Goal: Task Accomplishment & Management: Complete application form

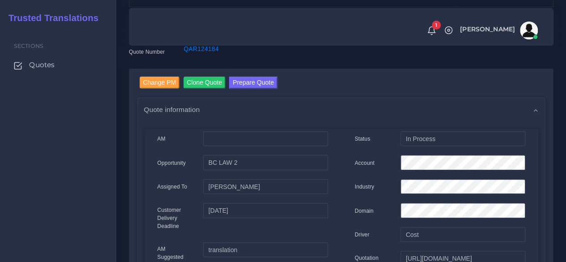
scroll to position [89, 0]
click at [38, 64] on span "Quotes" at bounding box center [44, 65] width 26 height 10
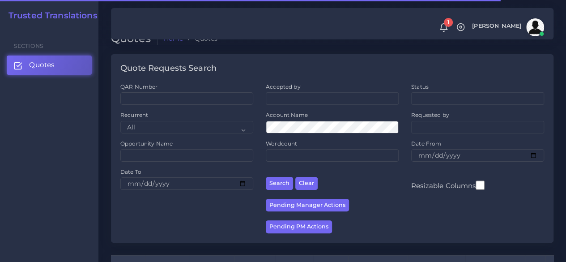
scroll to position [179, 0]
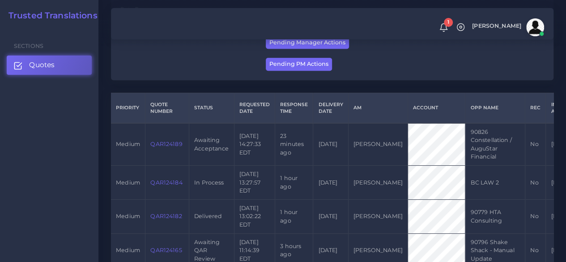
click at [160, 186] on td "QAR124184" at bounding box center [167, 183] width 44 height 34
click at [162, 183] on link "QAR124184" at bounding box center [166, 182] width 32 height 7
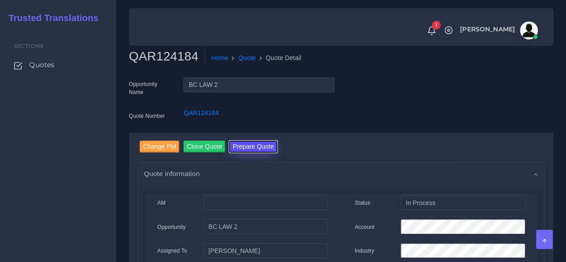
click at [242, 149] on button "Prepare Quote" at bounding box center [253, 146] width 48 height 12
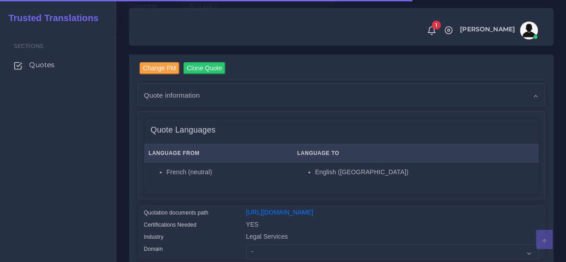
scroll to position [224, 0]
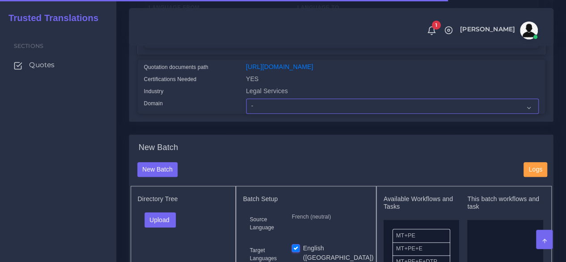
click at [265, 114] on select "- Advertising and Media Agriculture, Forestry and Fishing Architecture, Buildin…" at bounding box center [392, 105] width 293 height 15
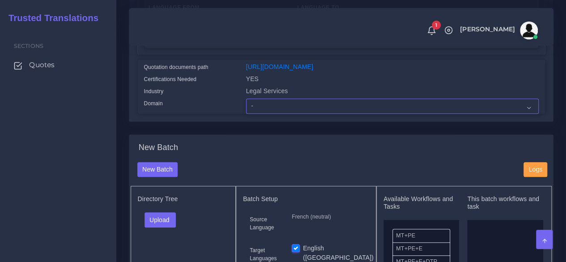
select select "Finance - Banking"
click at [246, 114] on select "- Advertising and Media Agriculture, Forestry and Fishing Architecture, Buildin…" at bounding box center [392, 105] width 293 height 15
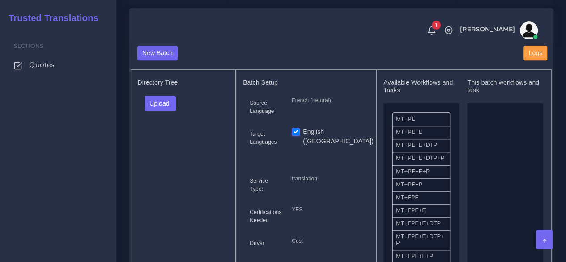
scroll to position [358, 0]
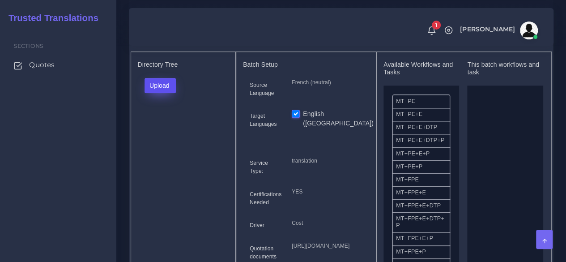
click at [162, 93] on button "Upload" at bounding box center [161, 85] width 32 height 15
click at [163, 125] on label "Files" at bounding box center [176, 119] width 62 height 11
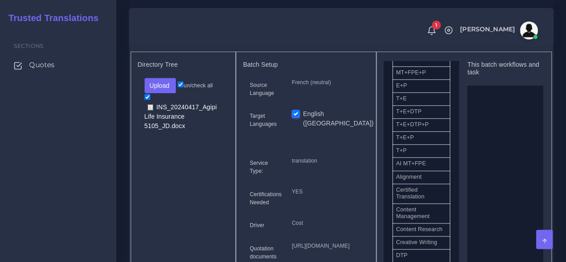
scroll to position [89, 0]
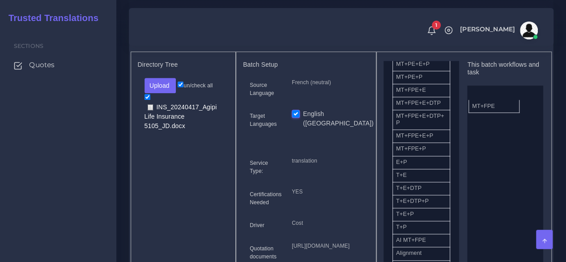
drag, startPoint x: 421, startPoint y: 113, endPoint x: 456, endPoint y: 148, distance: 50.0
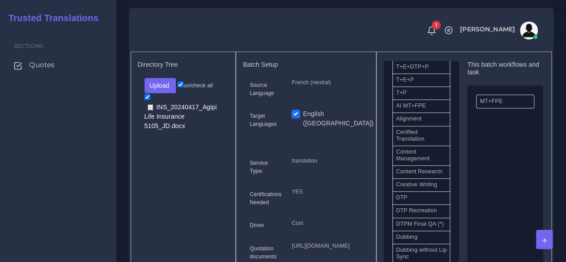
scroll to position [268, 0]
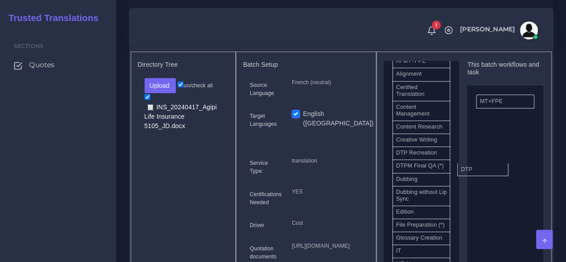
drag, startPoint x: 428, startPoint y: 179, endPoint x: 493, endPoint y: 186, distance: 65.2
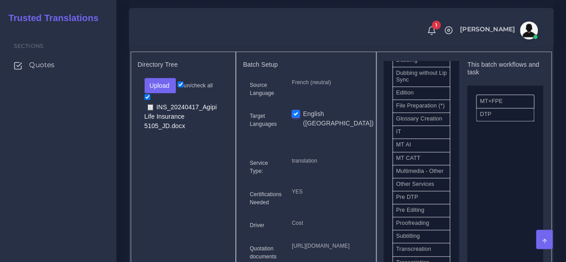
scroll to position [447, 0]
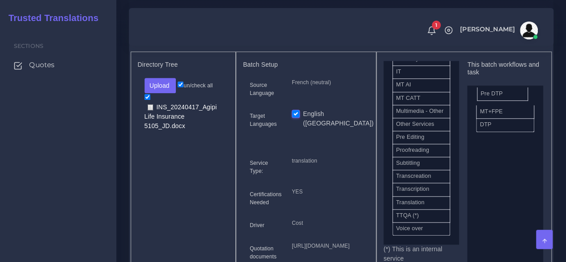
drag, startPoint x: 420, startPoint y: 188, endPoint x: 504, endPoint y: 109, distance: 115.5
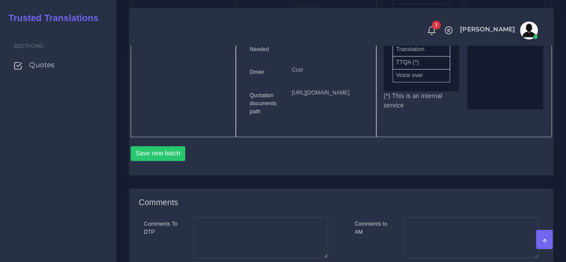
scroll to position [537, 0]
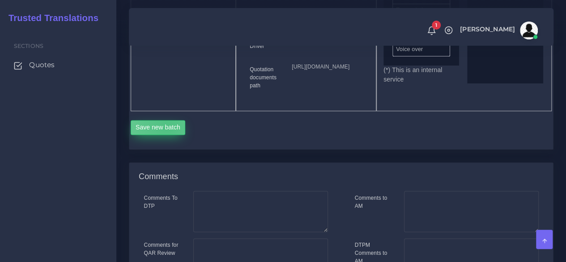
click at [166, 135] on button "Save new batch" at bounding box center [158, 127] width 55 height 15
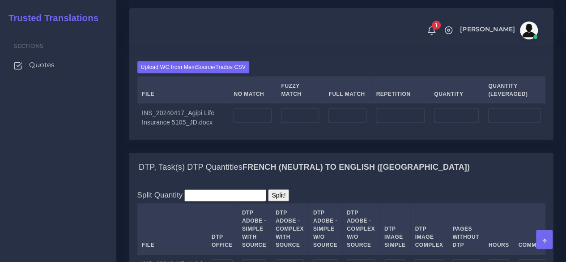
scroll to position [850, 0]
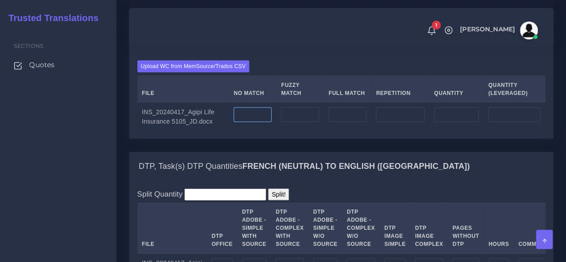
click at [262, 123] on input "number" at bounding box center [253, 114] width 38 height 15
type input "14931"
click at [404, 123] on input "number" at bounding box center [400, 114] width 49 height 15
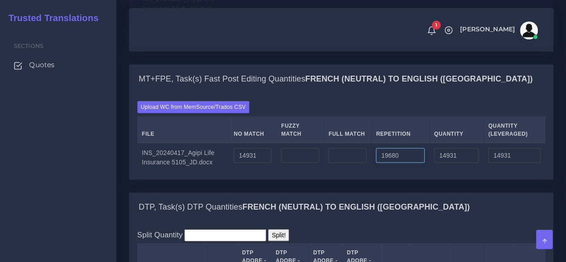
scroll to position [761, 0]
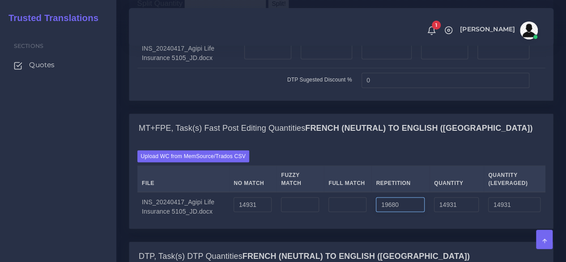
type input "19680"
type input "34611"
type input "19851"
click at [273, 59] on input "number" at bounding box center [267, 51] width 47 height 15
drag, startPoint x: 252, startPoint y: 117, endPoint x: 245, endPoint y: 119, distance: 7.4
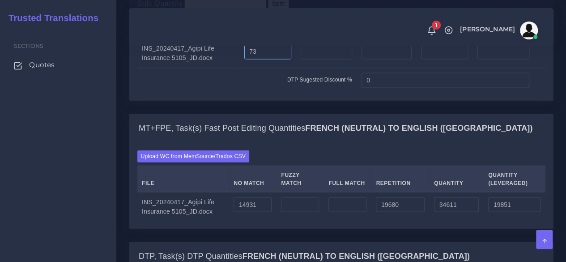
click at [245, 59] on input "73" at bounding box center [267, 51] width 47 height 15
type input "63"
click at [323, 59] on input "number" at bounding box center [326, 51] width 51 height 15
type input "70"
click at [319, 68] on td "70" at bounding box center [326, 53] width 61 height 29
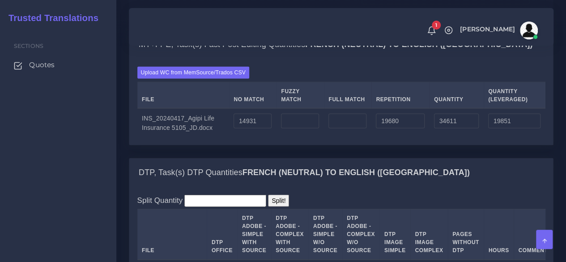
scroll to position [984, 0]
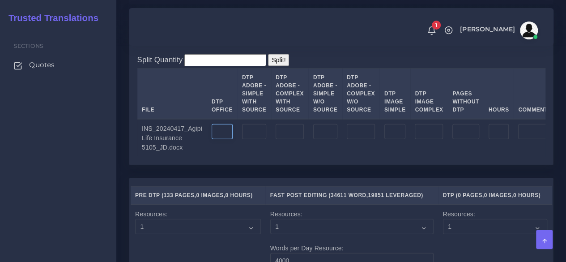
click at [222, 139] on input "number" at bounding box center [222, 131] width 21 height 15
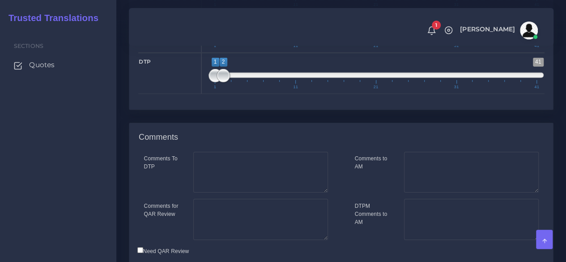
scroll to position [1387, 0]
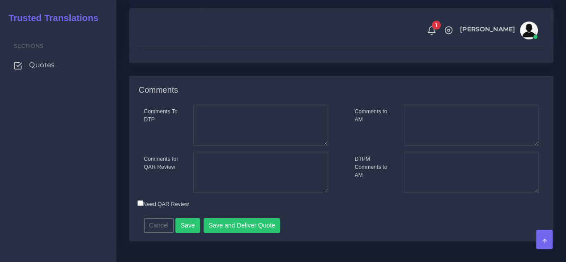
type input "133"
click at [233, 193] on textarea "Comments for QAR Review" at bounding box center [260, 172] width 135 height 41
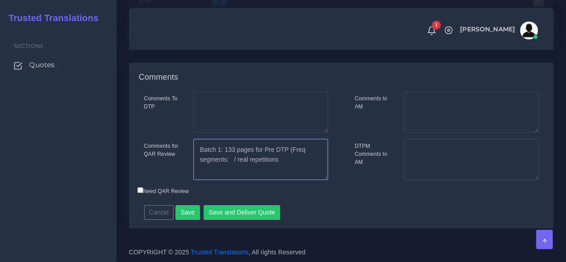
scroll to position [1432, 0]
type textarea "Batch 1: 133 pages for Pre DTP (Freq segments: / real repetitions 19680)."
click at [192, 220] on button "Save" at bounding box center [187, 212] width 25 height 15
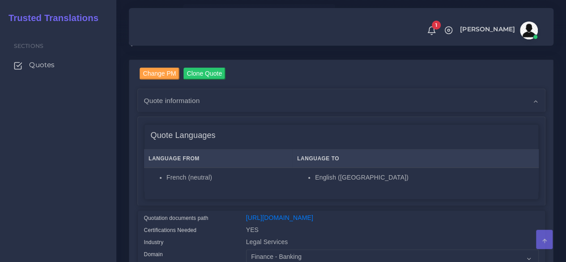
scroll to position [89, 0]
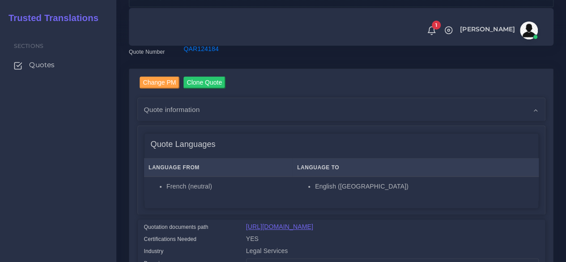
click at [293, 224] on link "[URL][DOMAIN_NAME]" at bounding box center [279, 226] width 67 height 7
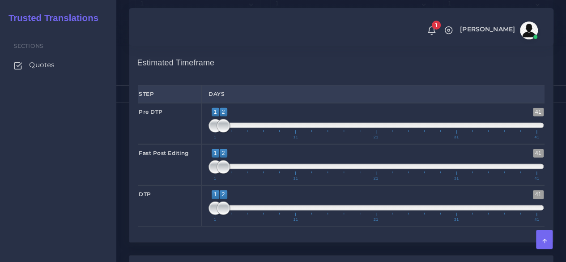
scroll to position [1223, 0]
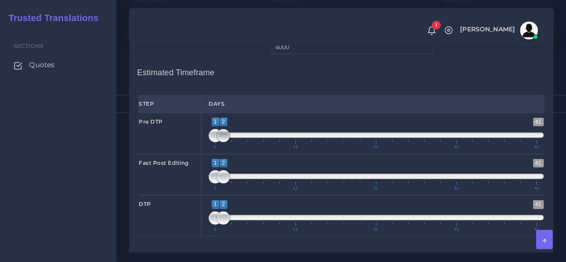
type input "1;3"
drag, startPoint x: 223, startPoint y: 202, endPoint x: 229, endPoint y: 204, distance: 6.1
click at [229, 142] on span at bounding box center [231, 135] width 13 height 13
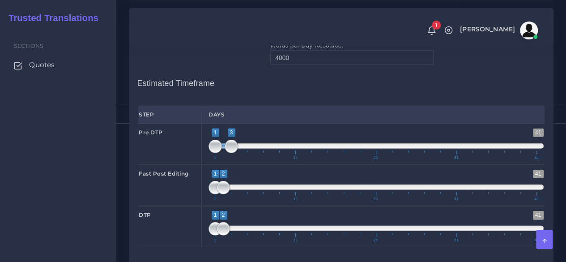
scroll to position [1268, 0]
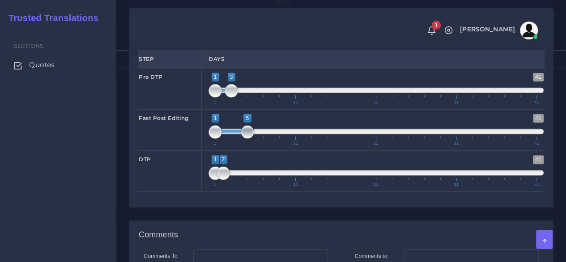
drag, startPoint x: 223, startPoint y: 198, endPoint x: 243, endPoint y: 200, distance: 20.7
click at [243, 139] on span at bounding box center [247, 131] width 13 height 13
type input "3;5"
drag, startPoint x: 211, startPoint y: 201, endPoint x: 225, endPoint y: 201, distance: 13.4
click at [225, 139] on span at bounding box center [231, 131] width 13 height 13
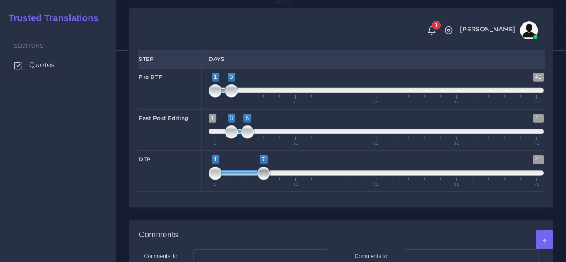
drag, startPoint x: 223, startPoint y: 242, endPoint x: 265, endPoint y: 241, distance: 42.1
click at [265, 180] on span at bounding box center [263, 172] width 13 height 13
type input "5;7"
drag, startPoint x: 218, startPoint y: 239, endPoint x: 247, endPoint y: 241, distance: 28.7
click at [247, 180] on span at bounding box center [247, 172] width 13 height 13
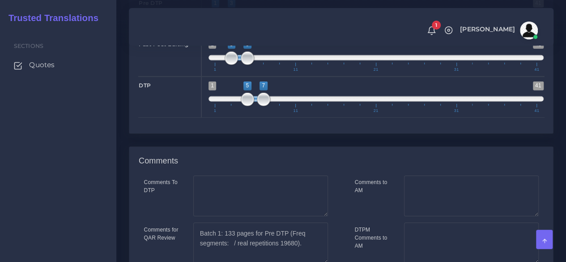
scroll to position [1492, 0]
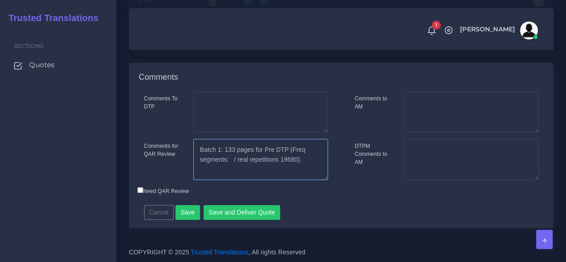
click at [230, 160] on textarea "Batch 1: 133 pages for Pre DTP (Freq segments: / real repetitions 19680)." at bounding box center [260, 159] width 135 height 41
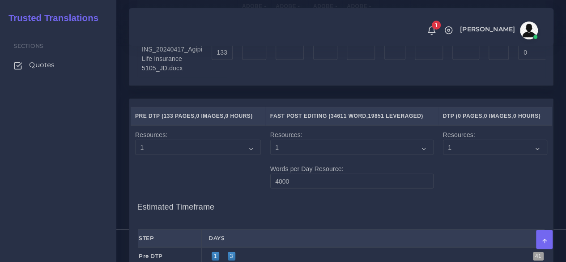
scroll to position [865, 0]
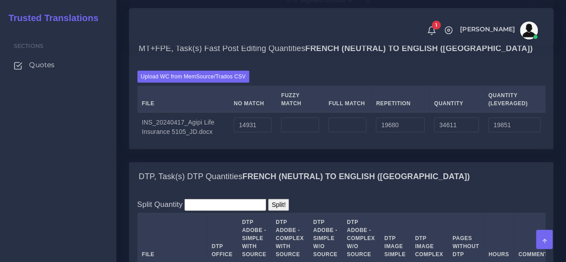
type textarea "Batch 1: 133 pages for Pre DTP (Freq segments: 2402 / real repetitions 19680)."
drag, startPoint x: 407, startPoint y: 185, endPoint x: 336, endPoint y: 195, distance: 72.3
click at [336, 141] on tr "INS_20240417_Agipi Life Insurance 5105_JD.docx 14931 19680 34611 19851" at bounding box center [341, 126] width 408 height 29
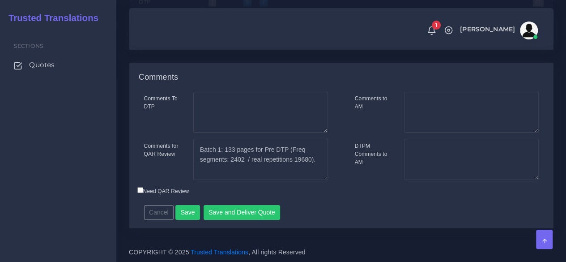
scroll to position [1492, 0]
type input "2402"
type input "17333"
type input "15531"
click at [180, 216] on button "Save" at bounding box center [187, 212] width 25 height 15
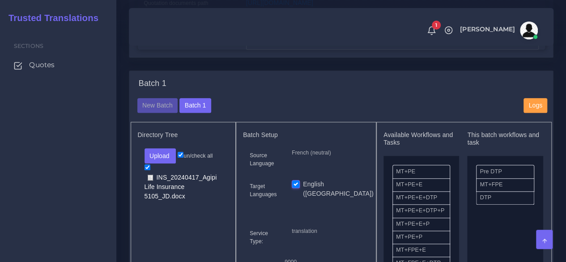
scroll to position [358, 0]
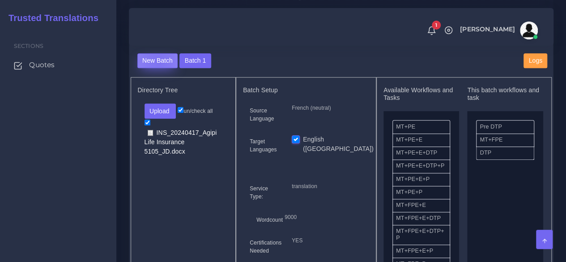
click at [158, 68] on button "New Batch" at bounding box center [157, 60] width 41 height 15
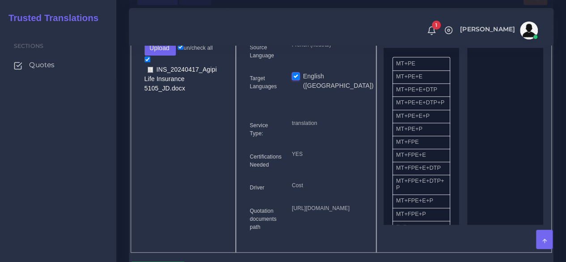
scroll to position [403, 0]
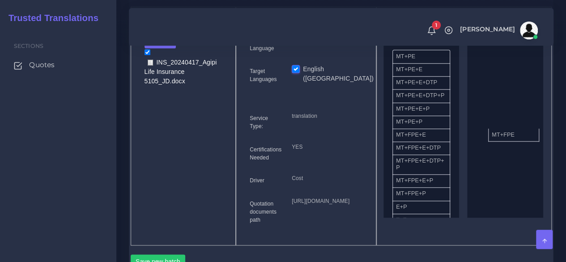
drag, startPoint x: 422, startPoint y: 156, endPoint x: 516, endPoint y: 151, distance: 93.6
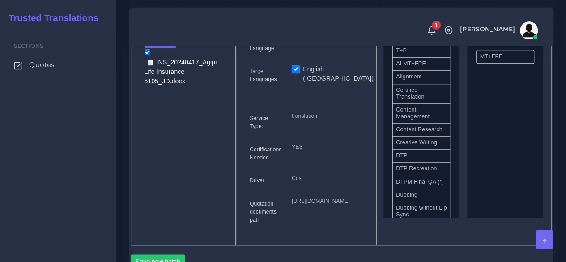
scroll to position [224, 0]
drag, startPoint x: 420, startPoint y: 177, endPoint x: 479, endPoint y: 172, distance: 59.7
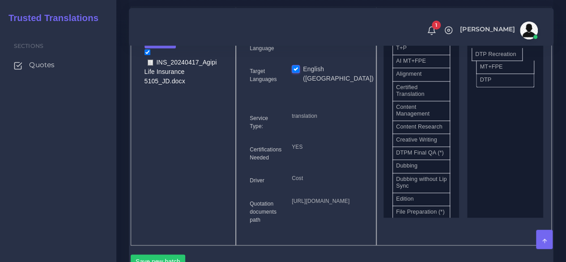
drag, startPoint x: 433, startPoint y: 179, endPoint x: 512, endPoint y: 70, distance: 134.9
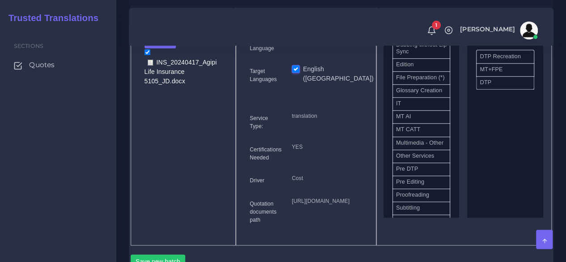
scroll to position [447, 0]
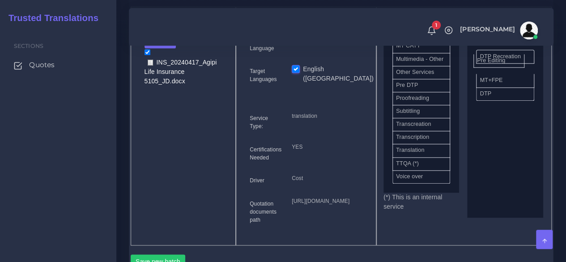
drag, startPoint x: 424, startPoint y: 144, endPoint x: 505, endPoint y: 77, distance: 105.2
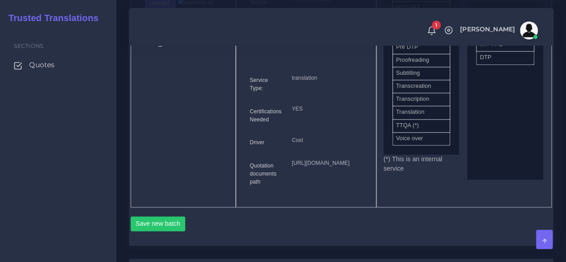
scroll to position [626, 0]
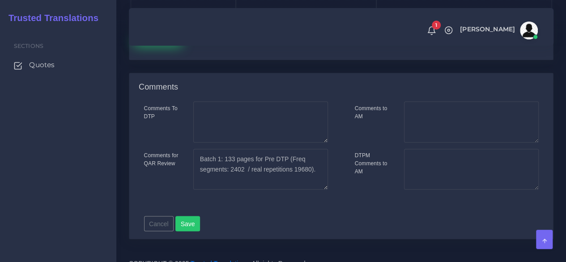
click at [165, 46] on button "Save new batch" at bounding box center [158, 37] width 55 height 15
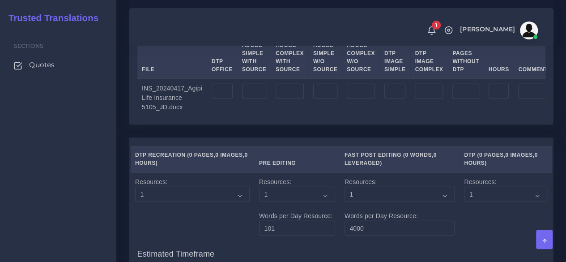
scroll to position [1163, 0]
click at [230, 117] on td at bounding box center [222, 98] width 30 height 38
click at [229, 117] on td at bounding box center [222, 98] width 30 height 38
click at [227, 99] on input "number" at bounding box center [222, 91] width 21 height 15
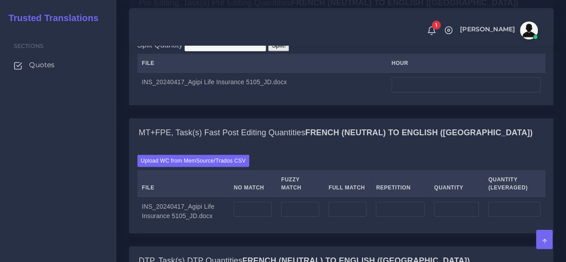
scroll to position [761, 0]
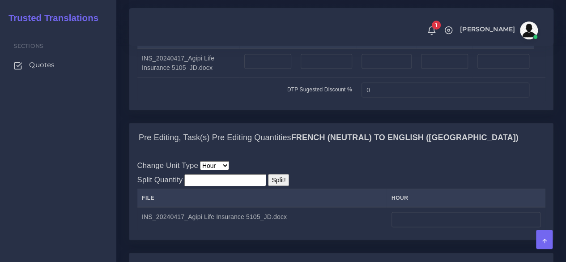
type input "368"
click at [276, 69] on input "number" at bounding box center [267, 61] width 47 height 15
type input "100"
click at [318, 69] on input "number" at bounding box center [326, 61] width 51 height 15
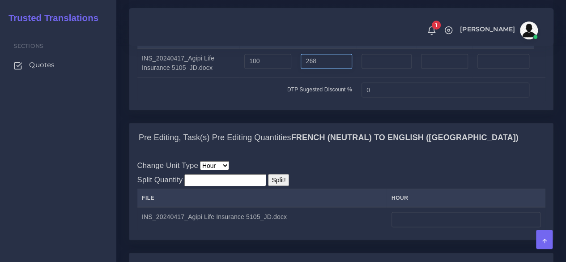
type input "268"
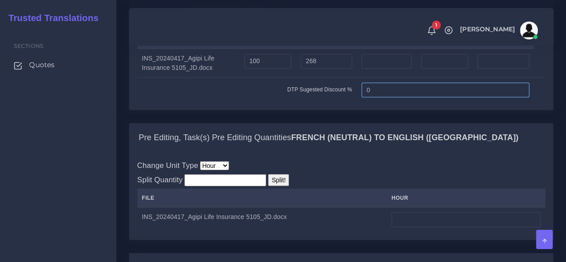
drag, startPoint x: 372, startPoint y: 145, endPoint x: 340, endPoint y: 145, distance: 31.8
click at [340, 102] on tr "DTP Sugested Discount % 0" at bounding box center [341, 89] width 408 height 25
type input "20"
click at [317, 93] on label "DTP Sugested Discount %" at bounding box center [319, 89] width 65 height 8
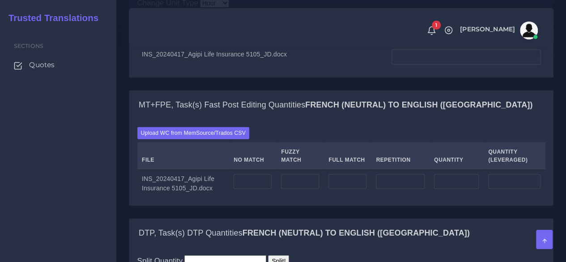
scroll to position [940, 0]
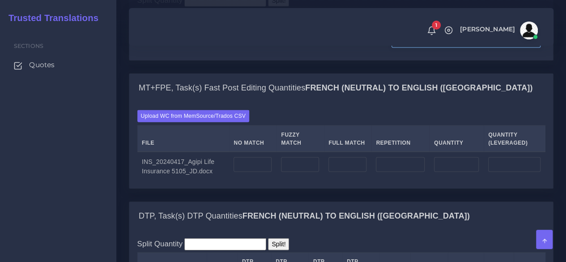
click at [421, 48] on input "number" at bounding box center [465, 40] width 149 height 15
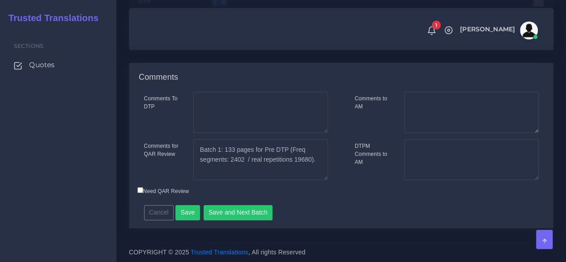
scroll to position [1645, 0]
type input "10"
click at [321, 160] on textarea "Batch 1: 133 pages for Pre DTP (Freq segments: 2402 / real repetitions 19680)." at bounding box center [260, 159] width 135 height 41
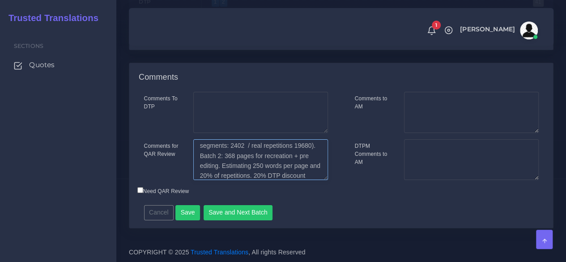
scroll to position [24, 0]
type textarea "Batch 1: 133 pages for Pre DTP (Freq segments: 2402 / real repetitions 19680). …"
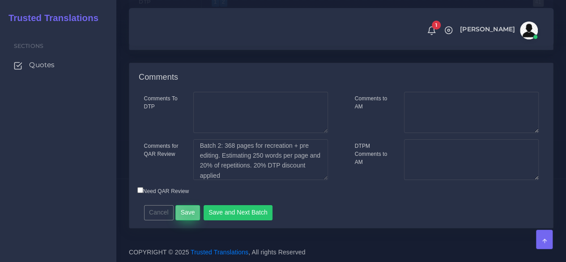
click at [188, 212] on button "Save" at bounding box center [187, 212] width 25 height 15
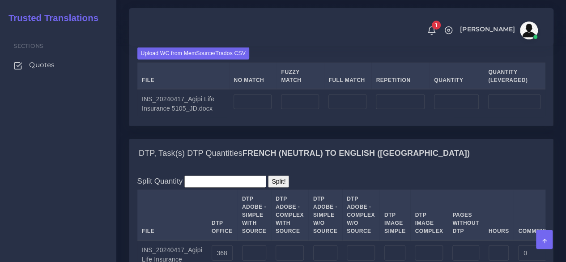
scroll to position [1029, 0]
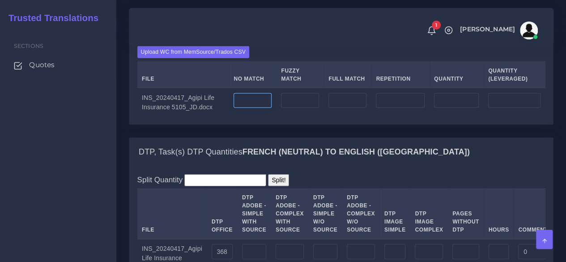
click at [255, 108] on input "number" at bounding box center [253, 100] width 38 height 15
type input "73600"
click at [389, 108] on input "number" at bounding box center [400, 100] width 49 height 15
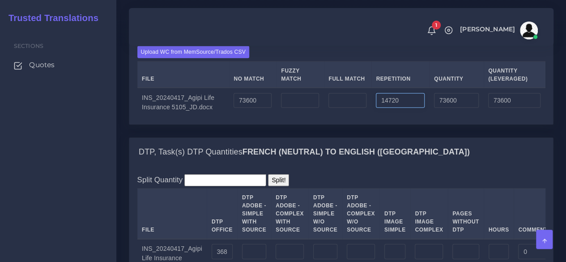
type input "14720"
type input "88320"
type input "77280"
drag, startPoint x: 257, startPoint y: 153, endPoint x: 221, endPoint y: 157, distance: 36.0
click at [221, 116] on tr "INS_20240417_Agipi Life Insurance 5105_JD.docx 73600 14720 88320 77280" at bounding box center [341, 102] width 408 height 29
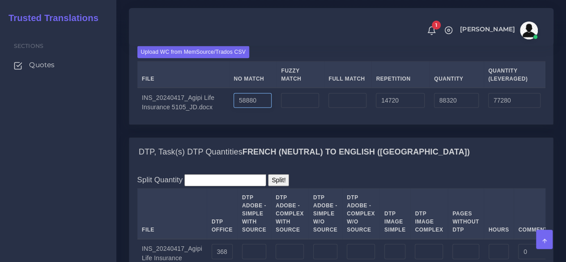
type input "58880"
type input "73600"
type input "62560"
click at [361, 116] on td at bounding box center [347, 102] width 47 height 29
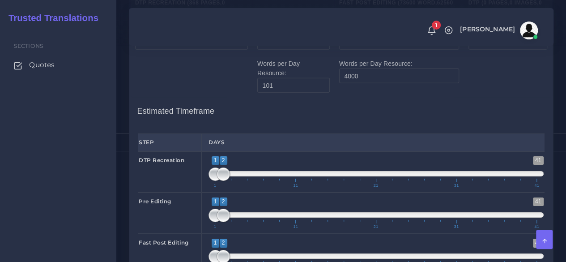
scroll to position [1297, 0]
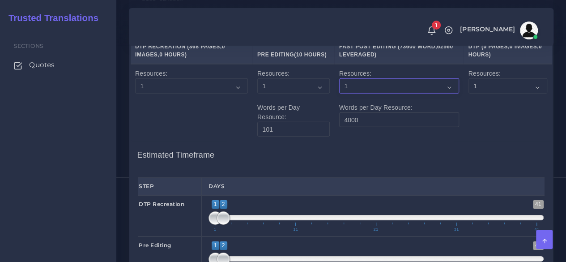
click at [367, 94] on select "1 2 3 4 5 6 7 8 9 10" at bounding box center [399, 85] width 120 height 15
select select "2"
click at [339, 94] on select "1 2 3 4 5 6 7 8 9 10" at bounding box center [399, 85] width 120 height 15
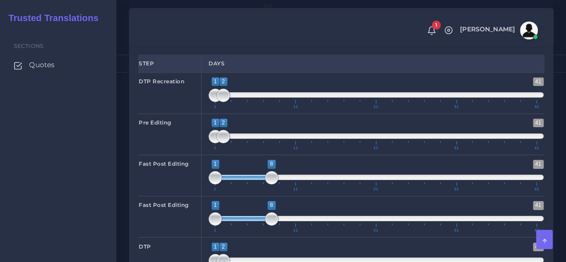
scroll to position [1432, 0]
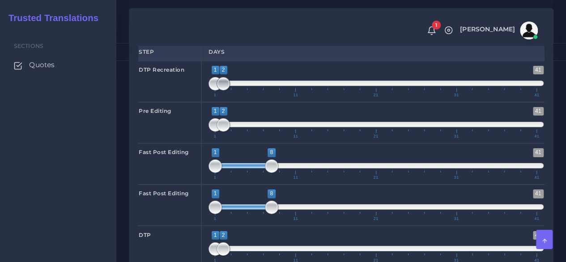
type input "1;3"
drag, startPoint x: 225, startPoint y: 141, endPoint x: 234, endPoint y: 139, distance: 8.5
click at [234, 90] on span at bounding box center [231, 83] width 13 height 13
drag, startPoint x: 224, startPoint y: 181, endPoint x: 238, endPoint y: 182, distance: 14.4
click at [238, 132] on span at bounding box center [239, 124] width 13 height 13
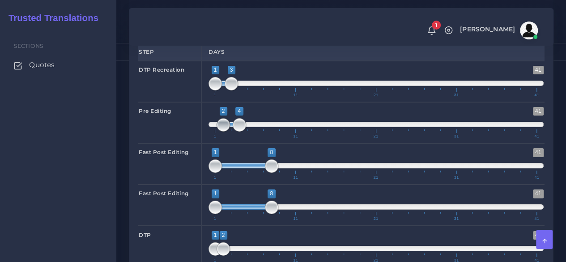
type input "3;4"
drag, startPoint x: 213, startPoint y: 182, endPoint x: 226, endPoint y: 181, distance: 13.0
click at [226, 132] on span at bounding box center [231, 124] width 13 height 13
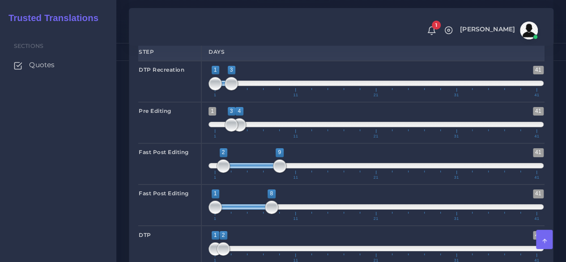
type input "3;10"
drag, startPoint x: 240, startPoint y: 222, endPoint x: 256, endPoint y: 222, distance: 16.1
click at [256, 168] on span at bounding box center [259, 165] width 56 height 5
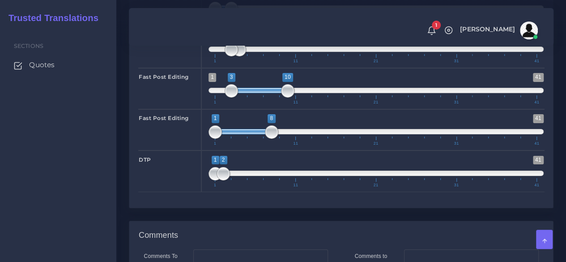
scroll to position [1521, 0]
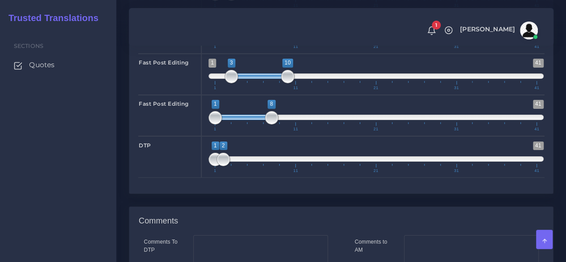
type input "3;10"
drag, startPoint x: 237, startPoint y: 174, endPoint x: 245, endPoint y: 183, distance: 12.3
click at [255, 120] on span at bounding box center [259, 117] width 56 height 5
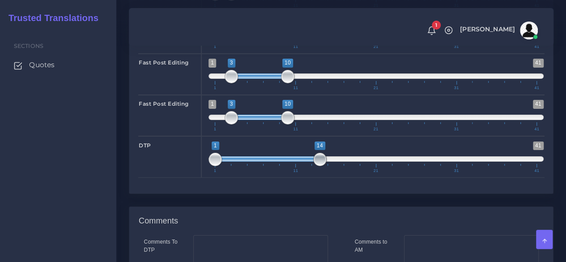
drag, startPoint x: 224, startPoint y: 215, endPoint x: 317, endPoint y: 208, distance: 93.8
click at [317, 173] on span "1 41 1 14 1 — 14 1 11 21 31 41" at bounding box center [375, 156] width 335 height 31
type input "10;14"
drag, startPoint x: 213, startPoint y: 214, endPoint x: 289, endPoint y: 215, distance: 75.6
click at [289, 166] on span at bounding box center [287, 159] width 13 height 13
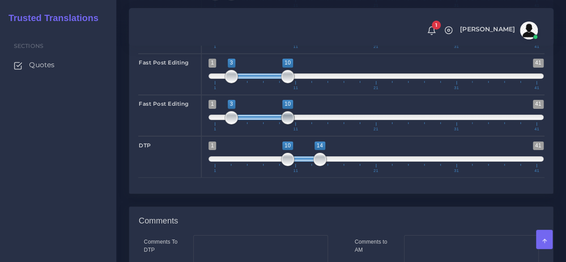
type input "3;11"
click at [295, 124] on span at bounding box center [295, 117] width 13 height 13
type input "3;11"
drag, startPoint x: 289, startPoint y: 136, endPoint x: 293, endPoint y: 135, distance: 5.0
click at [293, 83] on span at bounding box center [295, 76] width 13 height 13
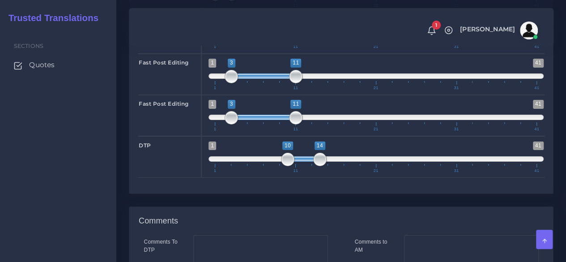
click at [70, 150] on div "Sections Quotes" at bounding box center [58, 145] width 116 height 234
type input "10;15"
drag, startPoint x: 321, startPoint y: 215, endPoint x: 327, endPoint y: 215, distance: 6.3
click at [327, 166] on span at bounding box center [327, 159] width 13 height 13
type input "3;12"
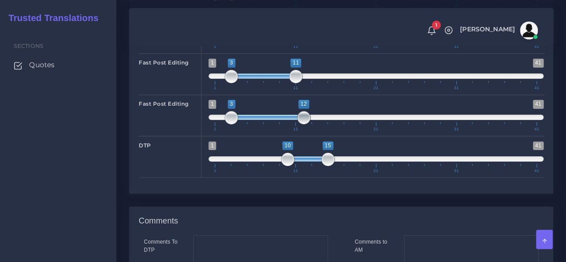
drag, startPoint x: 295, startPoint y: 176, endPoint x: 302, endPoint y: 175, distance: 6.8
click at [302, 124] on span at bounding box center [303, 117] width 13 height 13
type input "3;12"
drag, startPoint x: 298, startPoint y: 135, endPoint x: 304, endPoint y: 133, distance: 6.5
click at [304, 83] on span at bounding box center [303, 76] width 13 height 13
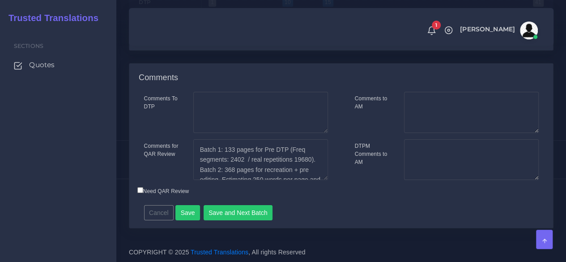
scroll to position [1700, 0]
drag, startPoint x: 252, startPoint y: 235, endPoint x: 351, endPoint y: 187, distance: 109.7
click at [343, 194] on div "Comments To DTP Comments for QAR Review Cancel" at bounding box center [341, 160] width 424 height 136
click at [434, 133] on textarea "Comments to AM" at bounding box center [471, 112] width 135 height 41
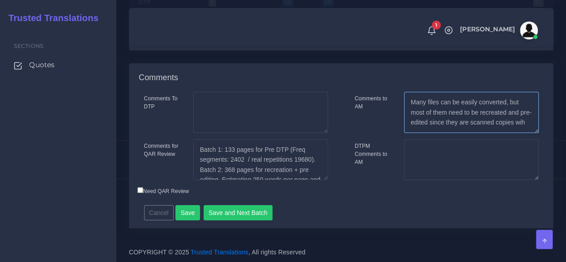
scroll to position [4, 0]
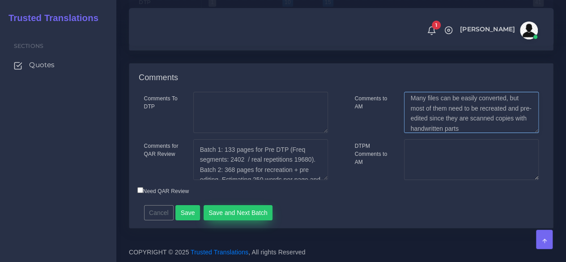
type textarea "Many files can be easily converted, but most of them need to be recreated and p…"
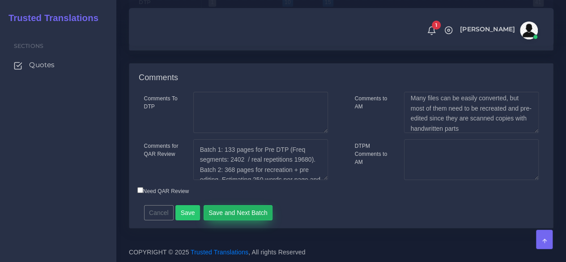
click at [247, 220] on button "Save and Next Batch" at bounding box center [238, 212] width 69 height 15
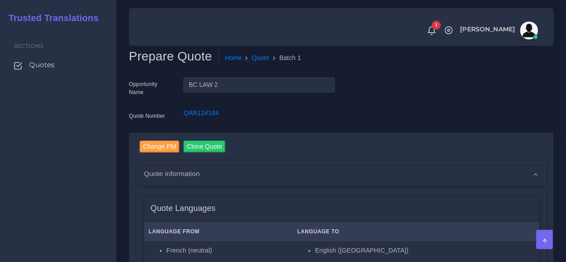
click at [96, 162] on div "Sections Quotes" at bounding box center [58, 145] width 116 height 234
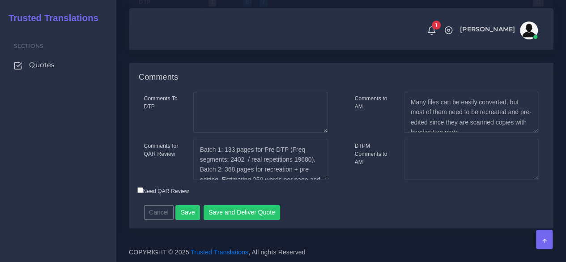
scroll to position [1467, 0]
click at [140, 192] on input "Need QAR Review" at bounding box center [140, 190] width 6 height 6
checkbox input "true"
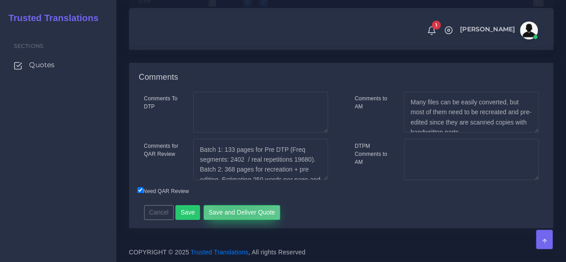
click at [232, 211] on button "Save and Deliver Quote" at bounding box center [242, 212] width 77 height 15
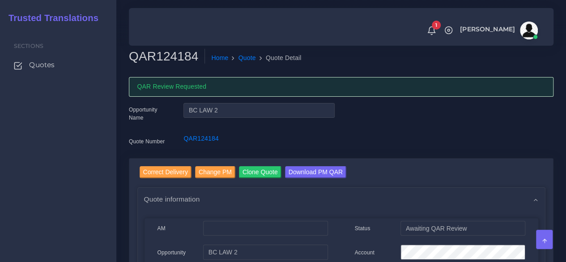
drag, startPoint x: 418, startPoint y: 146, endPoint x: 412, endPoint y: 157, distance: 12.4
click at [412, 157] on div "Opportunity Name BC LAW 2 Quote Number QAR124184" at bounding box center [341, 130] width 438 height 55
click at [383, 261] on div "Account" at bounding box center [371, 253] width 46 height 18
click at [100, 157] on div "Sections Quotes" at bounding box center [58, 145] width 116 height 234
click at [48, 64] on span "Quotes" at bounding box center [44, 65] width 26 height 10
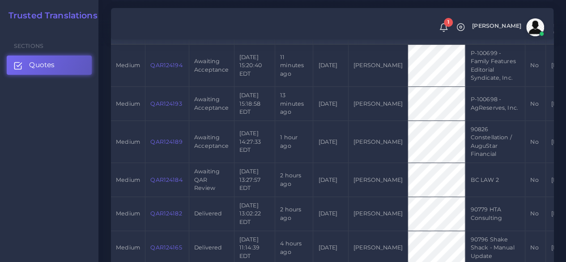
scroll to position [268, 0]
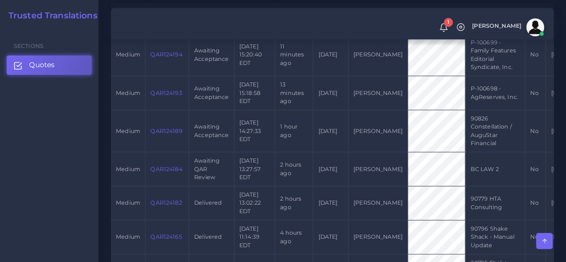
click at [172, 130] on link "QAR124189" at bounding box center [166, 131] width 32 height 7
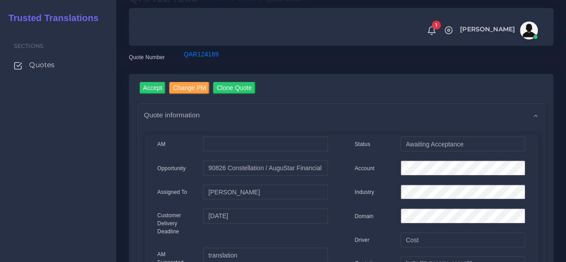
scroll to position [45, 0]
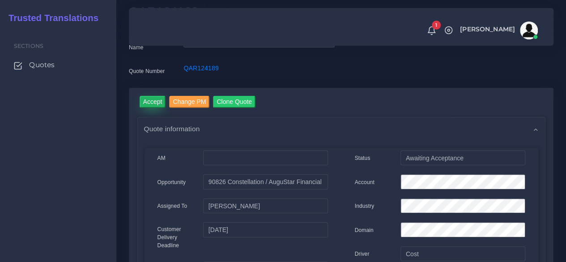
click at [162, 103] on input "Accept" at bounding box center [153, 102] width 26 height 12
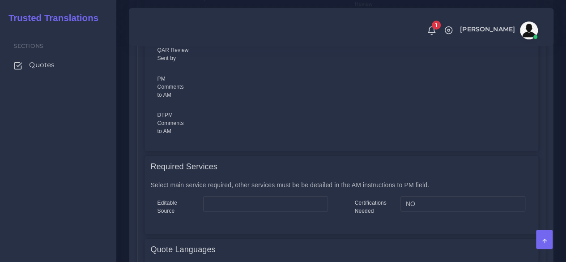
scroll to position [582, 0]
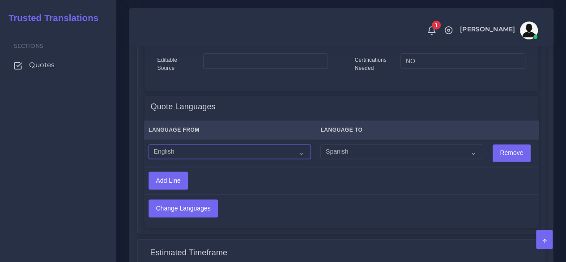
click at [245, 144] on select "Acoli Afar Afrikaans Akan Akateko [DEMOGRAPHIC_DATA] American Sign Language (AS…" at bounding box center [230, 151] width 162 height 15
select select "14001"
click at [149, 144] on select "Acoli Afar Afrikaans Akan Akateko Albanian American Sign Language (ASL) Amharic…" at bounding box center [230, 151] width 162 height 15
click at [353, 145] on select "Acoli Afar Afrikaans Akan Akateko Albanian American Sign Language (ASL) Amharic…" at bounding box center [401, 151] width 162 height 15
select select "15011"
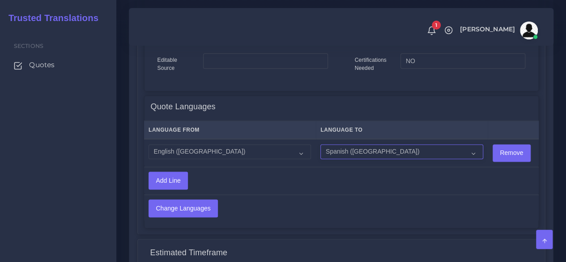
click at [320, 144] on select "Acoli Afar Afrikaans Akan Akateko Albanian American Sign Language (ASL) Amharic…" at bounding box center [401, 151] width 162 height 15
click at [200, 200] on input "Change Languages" at bounding box center [183, 208] width 68 height 17
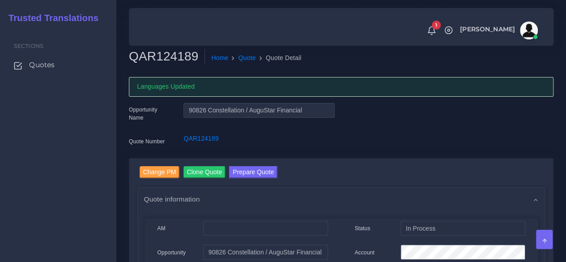
click at [172, 61] on h2 "QAR124189" at bounding box center [167, 56] width 76 height 15
copy h2 "QAR124189"
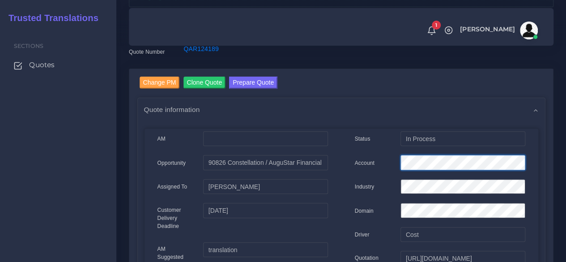
scroll to position [0, 19]
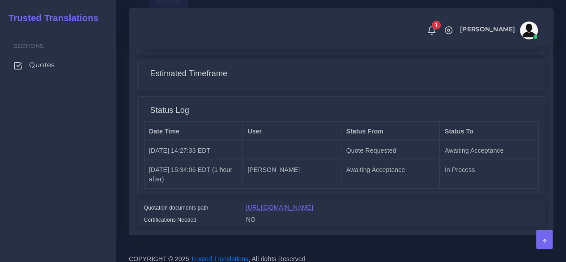
scroll to position [0, 0]
click at [313, 204] on link "[URL][DOMAIN_NAME]" at bounding box center [279, 206] width 67 height 7
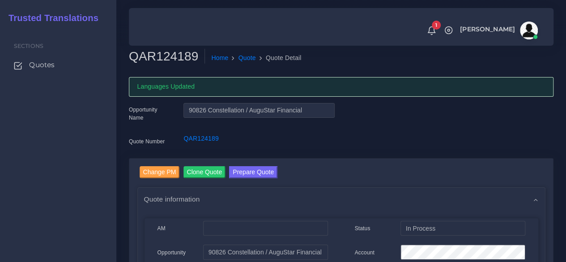
click at [183, 61] on h2 "QAR124189" at bounding box center [167, 56] width 76 height 15
copy h2 "QAR124189"
click at [91, 212] on div "Sections Quotes" at bounding box center [58, 145] width 116 height 234
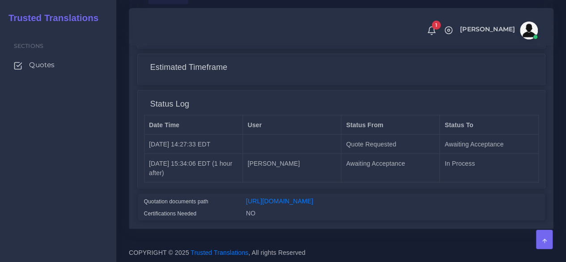
scroll to position [772, 0]
click at [313, 197] on link "[URL][DOMAIN_NAME]" at bounding box center [279, 200] width 67 height 7
click at [267, 197] on link "[URL][DOMAIN_NAME]" at bounding box center [279, 200] width 67 height 7
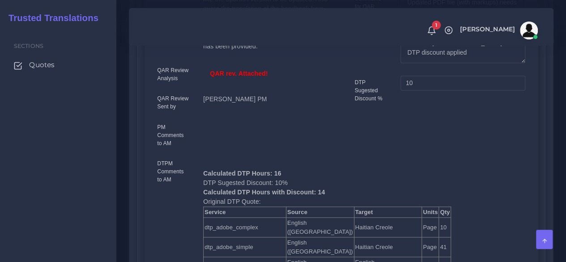
scroll to position [358, 0]
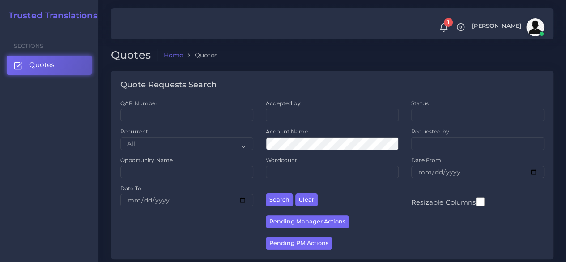
scroll to position [224, 0]
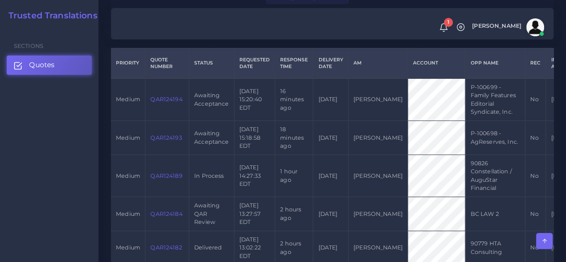
click at [163, 135] on link "QAR124193" at bounding box center [165, 137] width 31 height 7
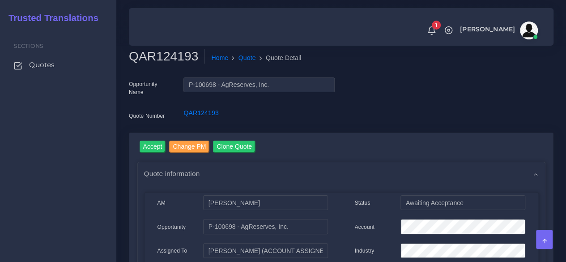
click at [166, 52] on h2 "QAR124193" at bounding box center [167, 56] width 76 height 15
copy h2 "QAR124193"
click at [155, 148] on input "Accept" at bounding box center [153, 146] width 26 height 12
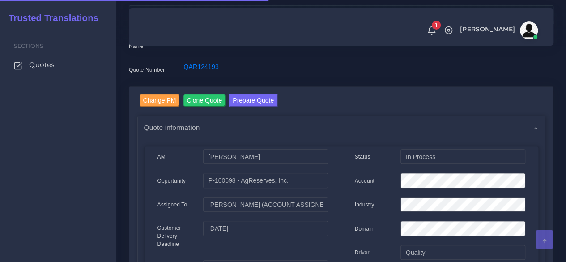
scroll to position [134, 0]
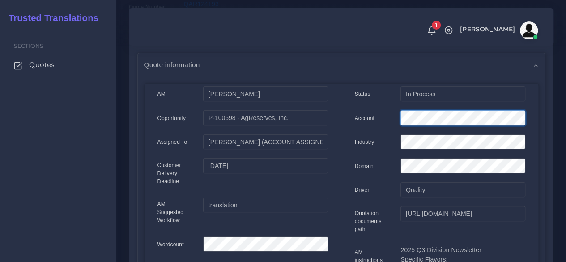
click at [338, 104] on div "AM [PERSON_NAME]" at bounding box center [341, 253] width 395 height 335
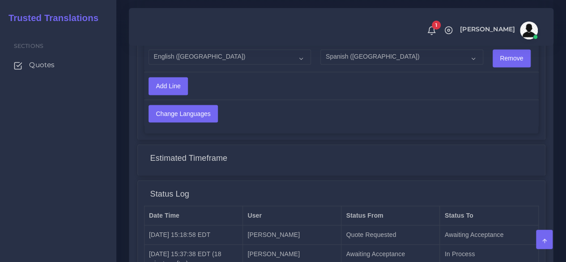
scroll to position [753, 0]
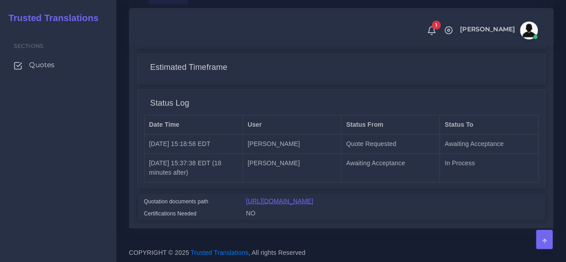
click at [313, 197] on link "[URL][DOMAIN_NAME]" at bounding box center [279, 200] width 67 height 7
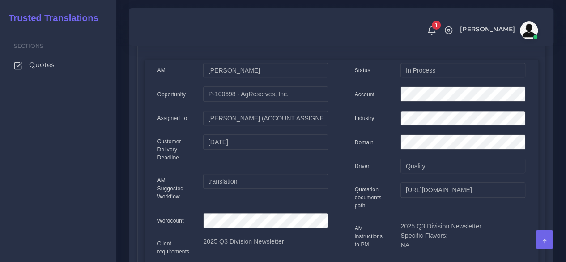
scroll to position [37, 0]
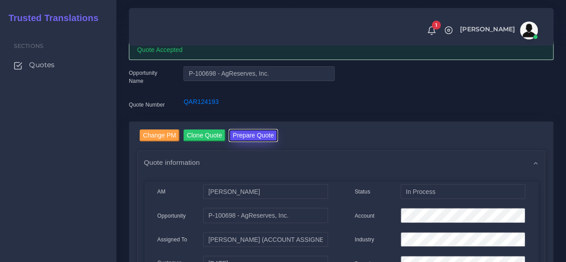
click at [261, 129] on button "Prepare Quote" at bounding box center [253, 135] width 48 height 12
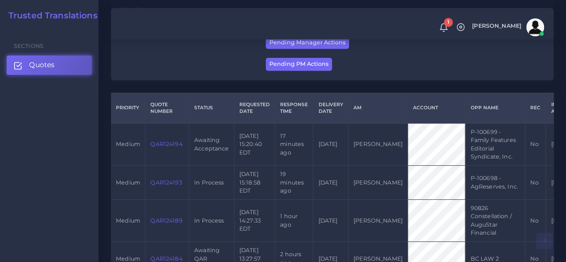
scroll to position [224, 0]
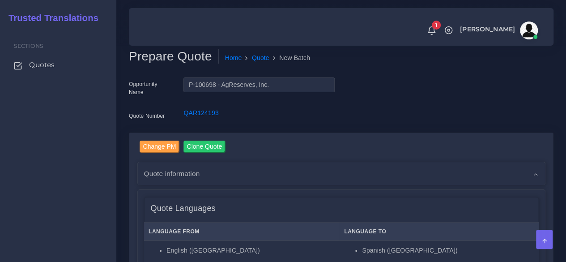
scroll to position [224, 0]
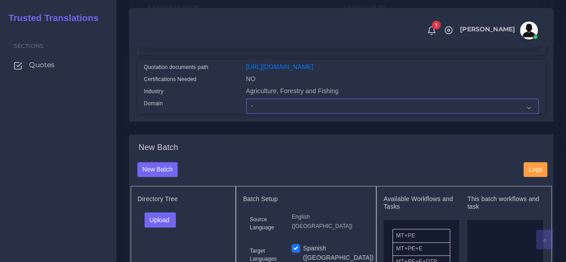
click at [262, 114] on select "- Advertising and Media Agriculture, Forestry and Fishing Architecture, Buildin…" at bounding box center [392, 105] width 293 height 15
select select "Agriculture, Forestry and Fishing"
click at [246, 114] on select "- Advertising and Media Agriculture, Forestry and Fishing Architecture, Buildin…" at bounding box center [392, 105] width 293 height 15
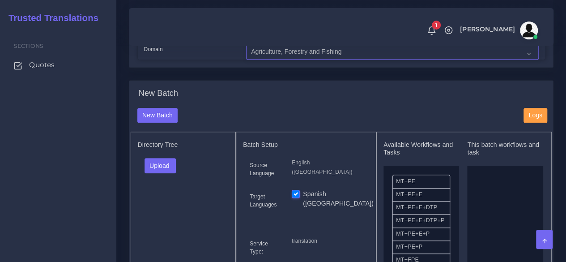
scroll to position [403, 0]
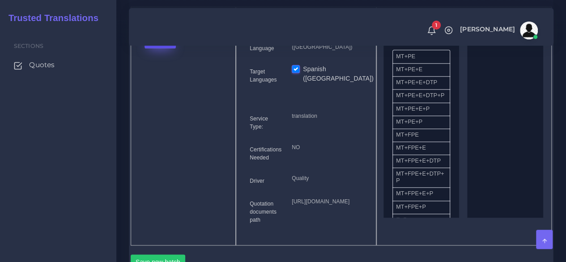
click at [162, 48] on button "Upload" at bounding box center [161, 40] width 32 height 15
click at [160, 80] on label "Files" at bounding box center [176, 74] width 62 height 11
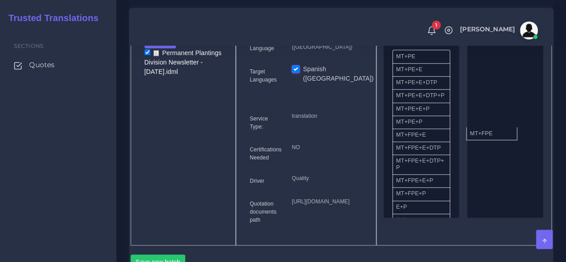
drag, startPoint x: 429, startPoint y: 153, endPoint x: 510, endPoint y: 144, distance: 81.1
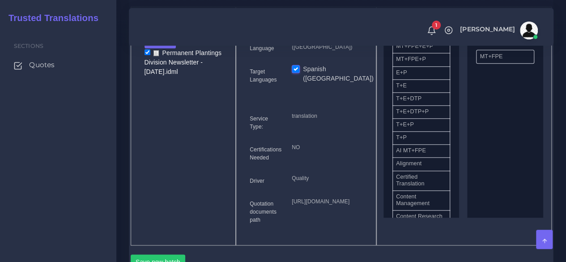
scroll to position [179, 0]
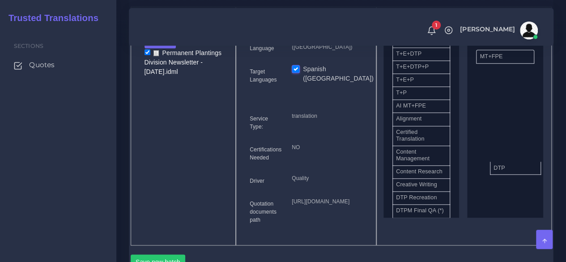
drag, startPoint x: 432, startPoint y: 223, endPoint x: 506, endPoint y: 184, distance: 84.0
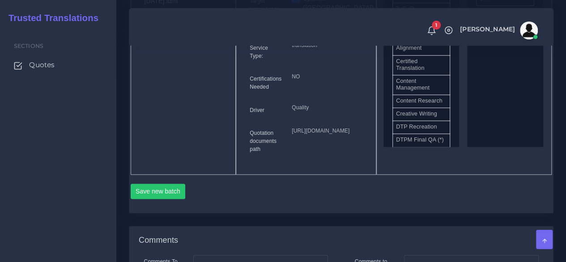
scroll to position [626, 0]
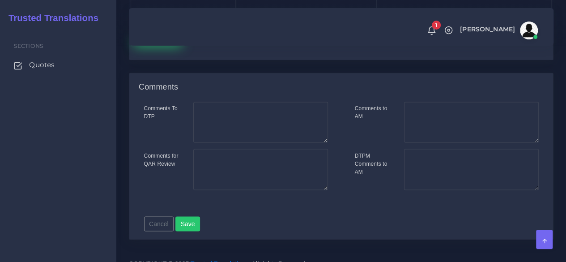
click at [163, 46] on button "Save new batch" at bounding box center [158, 37] width 55 height 15
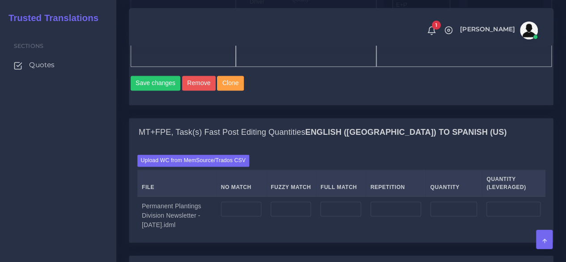
scroll to position [671, 0]
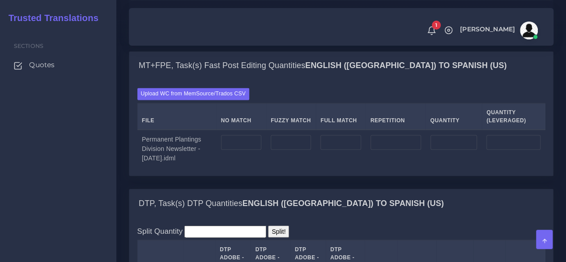
click at [84, 194] on div "Sections Quotes" at bounding box center [58, 145] width 116 height 234
click at [221, 100] on label "Upload WC from MemSource/Trados CSV" at bounding box center [193, 94] width 112 height 12
click at [0, 0] on input "Upload WC from MemSource/Trados CSV" at bounding box center [0, 0] width 0 height 0
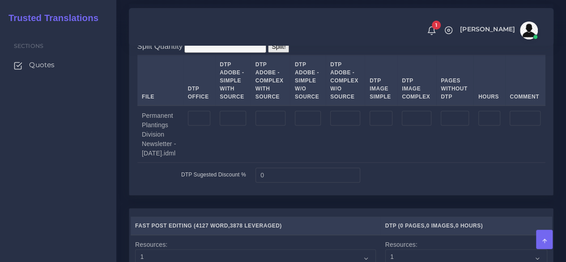
scroll to position [895, 0]
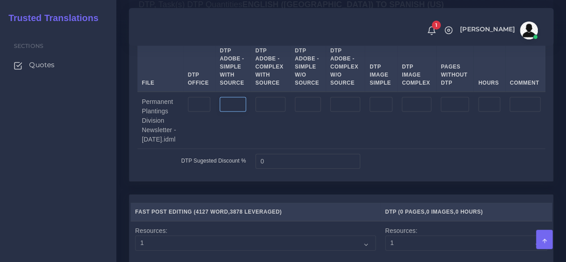
click at [233, 112] on input "number" at bounding box center [233, 104] width 26 height 15
type input "6"
click at [262, 112] on input "number" at bounding box center [270, 104] width 30 height 15
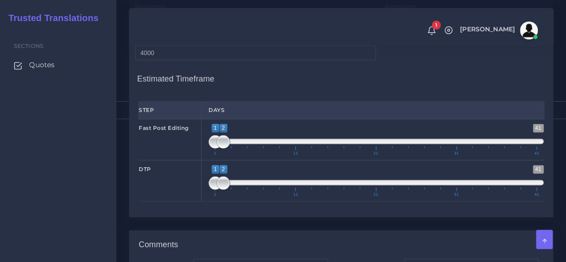
scroll to position [1163, 0]
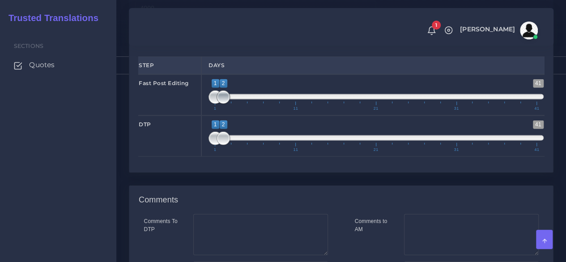
type input "4"
type input "1;1"
drag, startPoint x: 224, startPoint y: 168, endPoint x: 216, endPoint y: 168, distance: 8.1
click at [216, 104] on span at bounding box center [214, 96] width 13 height 13
type input "2;2"
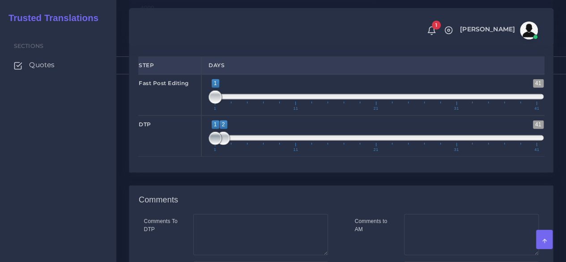
drag, startPoint x: 209, startPoint y: 209, endPoint x: 215, endPoint y: 209, distance: 5.4
click at [215, 152] on span "1 41 1 2 1 — 2 1 11 21 31 41" at bounding box center [375, 135] width 335 height 31
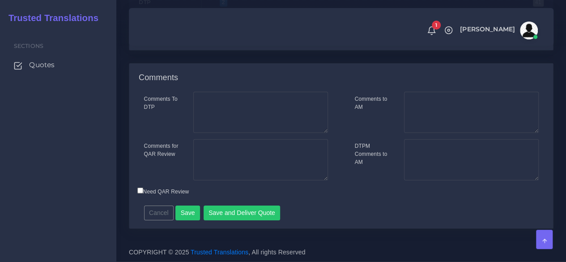
scroll to position [1354, 0]
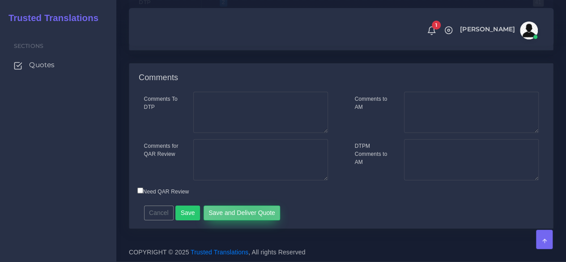
click at [249, 212] on button "Save and Deliver Quote" at bounding box center [242, 212] width 77 height 15
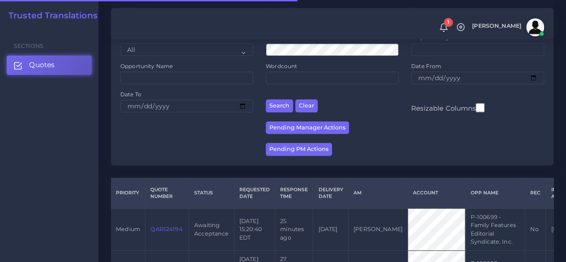
scroll to position [224, 0]
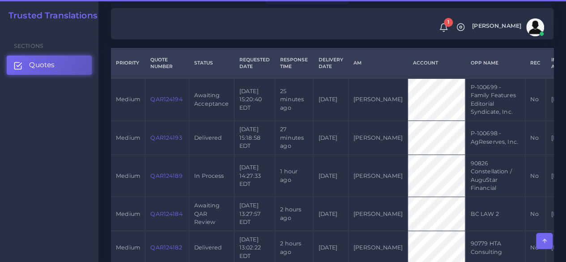
click at [172, 94] on td "QAR124194" at bounding box center [167, 99] width 44 height 43
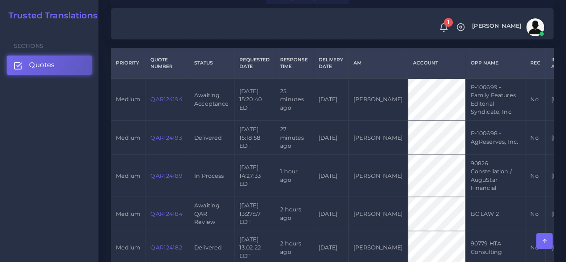
click at [171, 100] on link "QAR124194" at bounding box center [166, 99] width 32 height 7
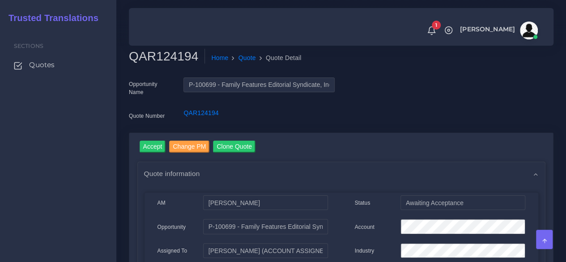
click at [175, 51] on h2 "QAR124194" at bounding box center [167, 56] width 76 height 15
copy h2 "QAR124194"
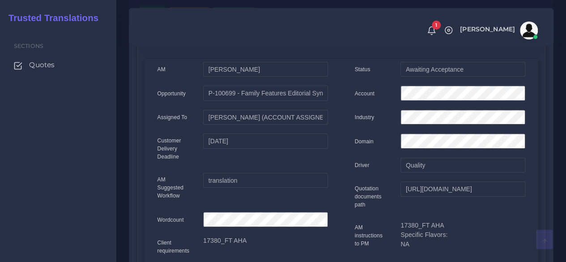
scroll to position [134, 0]
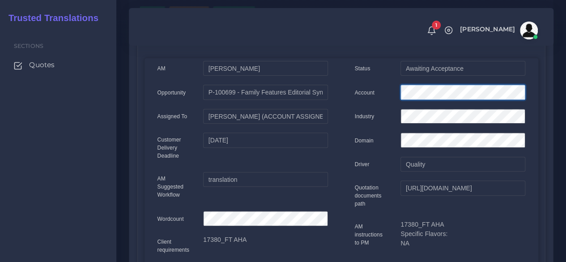
drag, startPoint x: 148, startPoint y: 141, endPoint x: 392, endPoint y: 103, distance: 247.2
click at [392, 103] on div "Status Awaiting Acceptance Account Industry Domain Driver" at bounding box center [439, 228] width 197 height 335
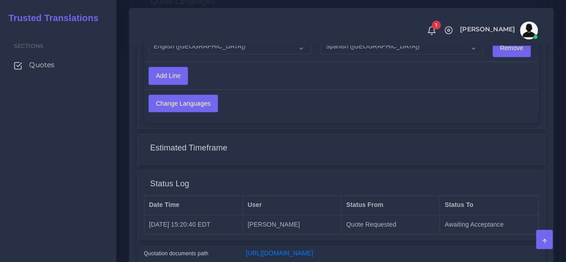
scroll to position [699, 0]
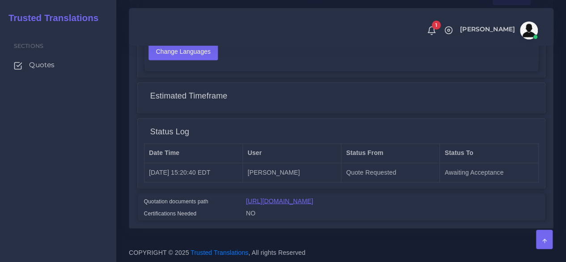
click at [293, 197] on link "https://workdrive.zoho.com/fgoh3e43b1a1fe2124b65bedd7c3c51a0e040/teams/fgoh3e43…" at bounding box center [279, 200] width 67 height 7
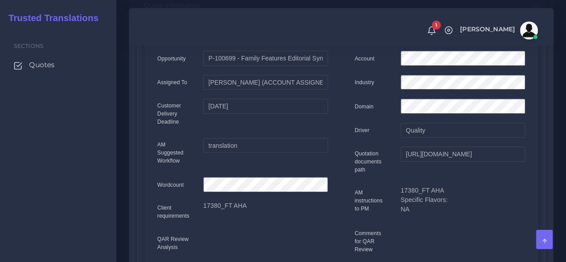
scroll to position [72, 0]
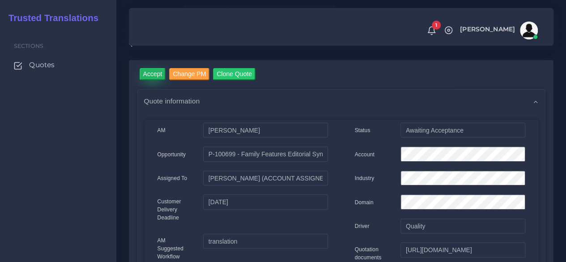
click at [154, 78] on input "Accept" at bounding box center [153, 74] width 26 height 12
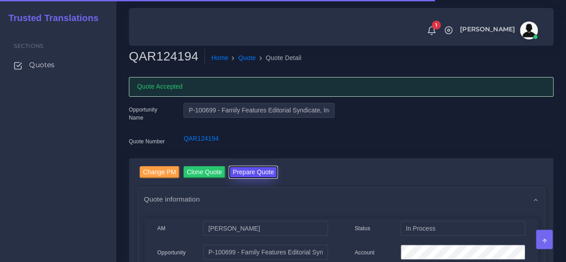
click at [263, 174] on button "Prepare Quote" at bounding box center [253, 172] width 48 height 12
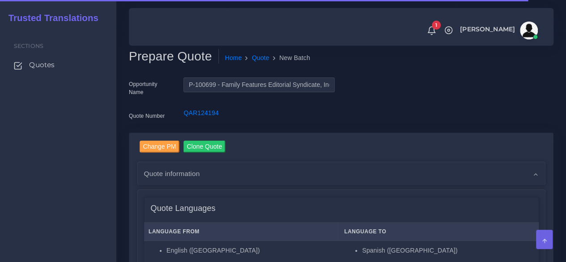
scroll to position [224, 0]
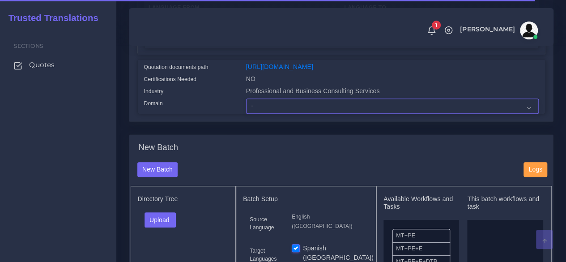
click at [269, 114] on select "- Advertising and Media Agriculture, Forestry and Fishing Architecture, Buildin…" at bounding box center [392, 105] width 293 height 15
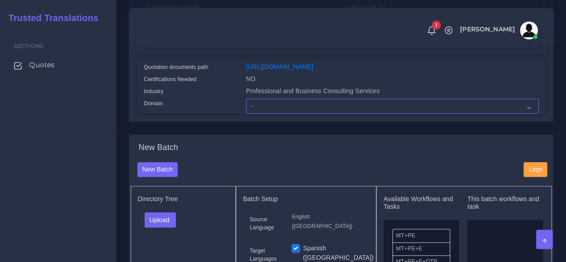
select select "Professional and Business Consulting Services"
click at [246, 114] on select "- Advertising and Media Agriculture, Forestry and Fishing Architecture, Buildin…" at bounding box center [392, 105] width 293 height 15
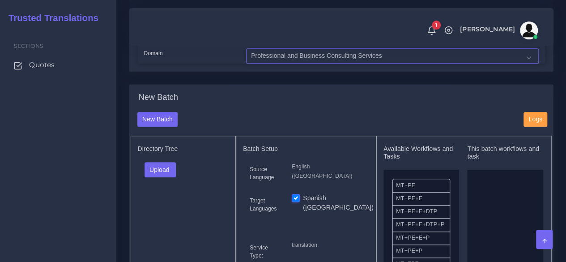
scroll to position [358, 0]
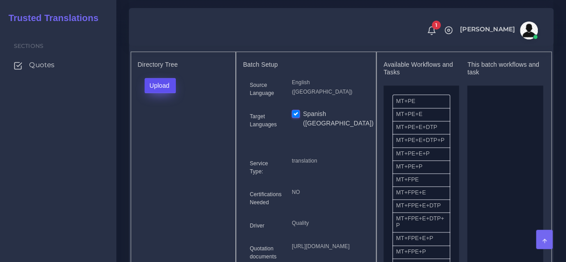
click at [161, 93] on button "Upload" at bounding box center [161, 85] width 32 height 15
click at [166, 125] on label "Files" at bounding box center [176, 119] width 62 height 11
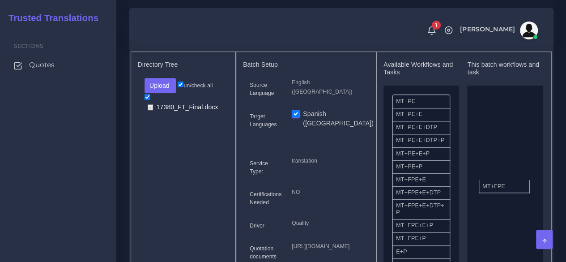
drag, startPoint x: 517, startPoint y: 200, endPoint x: 311, endPoint y: 157, distance: 209.9
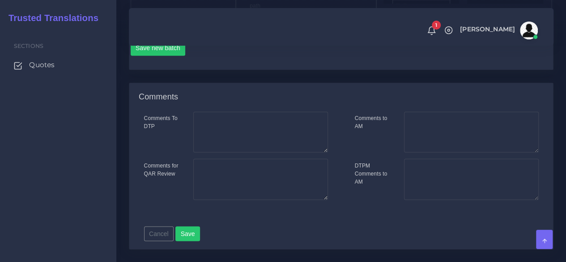
scroll to position [626, 0]
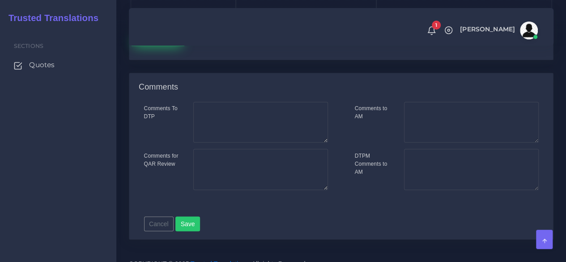
click at [145, 46] on button "Save new batch" at bounding box center [158, 37] width 55 height 15
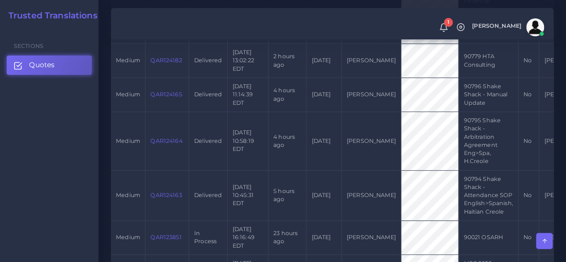
scroll to position [492, 0]
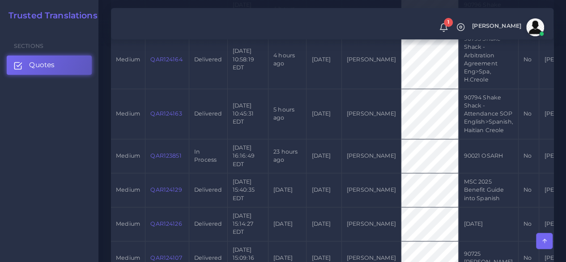
click at [147, 157] on td "QAR123851" at bounding box center [167, 156] width 44 height 34
click at [160, 156] on link "QAR123851" at bounding box center [165, 155] width 31 height 7
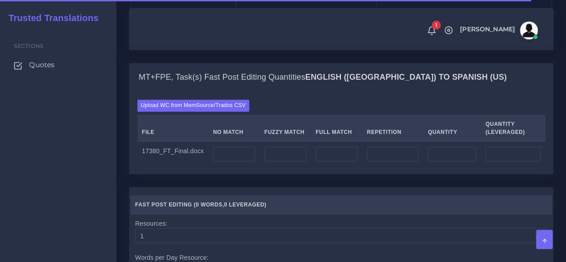
scroll to position [761, 0]
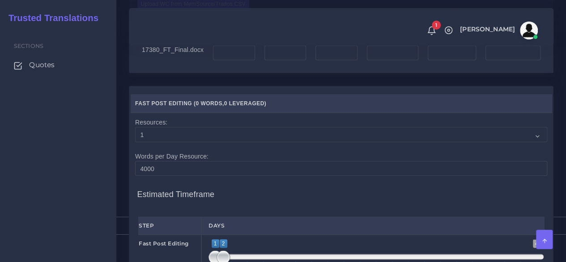
click at [200, 10] on label "Upload WC from MemSource/Trados CSV" at bounding box center [193, 4] width 112 height 12
click at [0, 0] on input "Upload WC from MemSource/Trados CSV" at bounding box center [0, 0] width 0 height 0
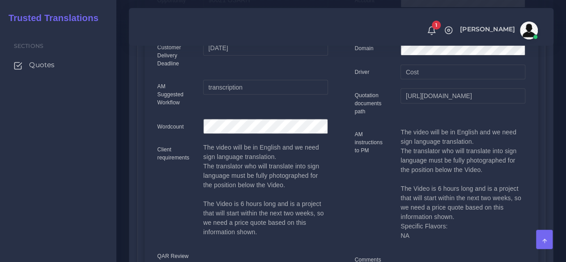
scroll to position [224, 0]
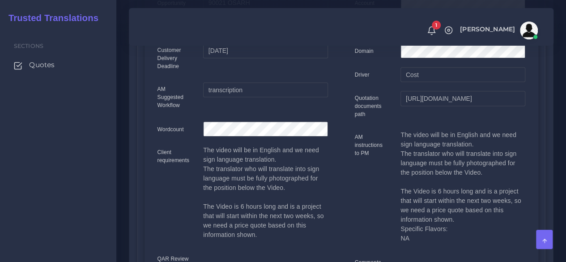
drag, startPoint x: 401, startPoint y: 136, endPoint x: 463, endPoint y: 223, distance: 106.8
click at [463, 223] on p "The video will be in English and we need sign language translation. The transla…" at bounding box center [462, 186] width 124 height 113
copy p "The video will be in English and we need sign language translation. The transla…"
click at [98, 198] on div "Sections Quotes" at bounding box center [58, 145] width 116 height 234
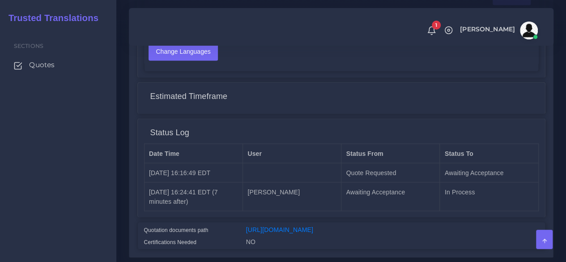
scroll to position [761, 0]
click at [301, 231] on div "[URL][DOMAIN_NAME]" at bounding box center [392, 230] width 306 height 12
click at [298, 229] on link "[URL][DOMAIN_NAME]" at bounding box center [279, 228] width 67 height 7
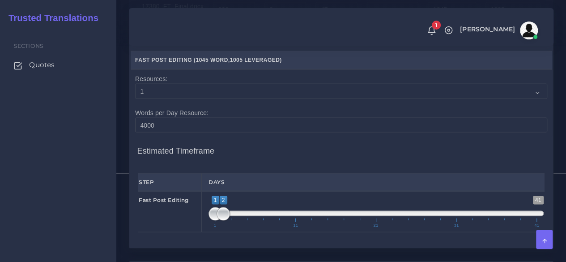
scroll to position [940, 0]
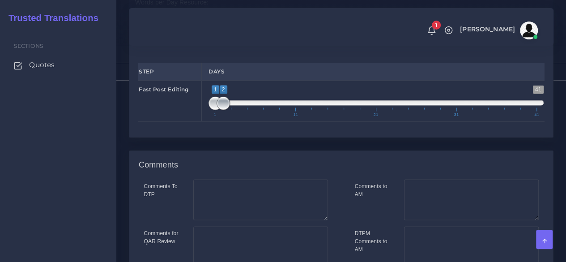
type input "1;1"
drag, startPoint x: 221, startPoint y: 166, endPoint x: 191, endPoint y: 157, distance: 30.6
click at [192, 122] on div "Fast Post Editing 1 41 1 2 1 — 2 1 11 21 31 41 1;1" at bounding box center [341, 101] width 419 height 41
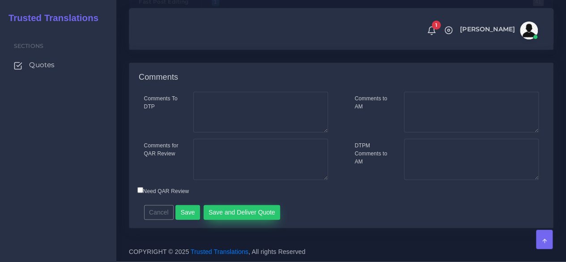
click at [233, 205] on div "Cancel Save Save and Deliver Quote Remember to fill in the estimated time for e…" at bounding box center [290, 209] width 306 height 22
click at [231, 215] on button "Save and Deliver Quote" at bounding box center [242, 212] width 77 height 15
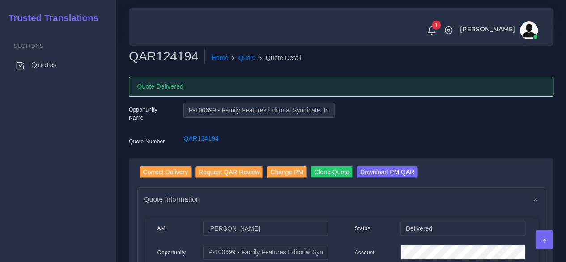
click at [55, 64] on span "Quotes" at bounding box center [44, 65] width 26 height 10
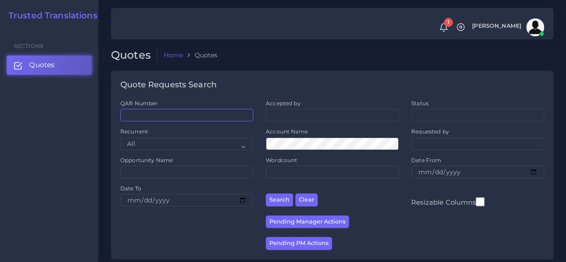
click at [185, 115] on input "QAR Number" at bounding box center [186, 115] width 133 height 13
paste input "QAR124139"
type input "QAR124139"
click at [266, 193] on button "Search" at bounding box center [279, 199] width 27 height 13
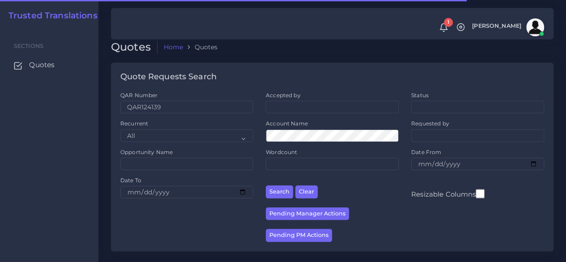
scroll to position [114, 0]
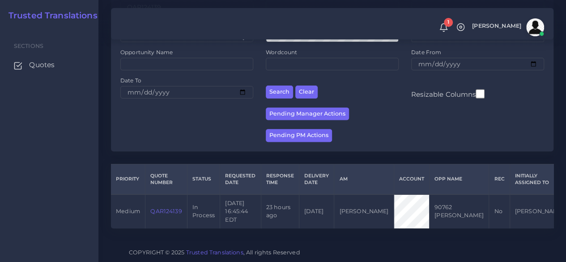
click at [176, 208] on link "QAR124139" at bounding box center [165, 211] width 31 height 7
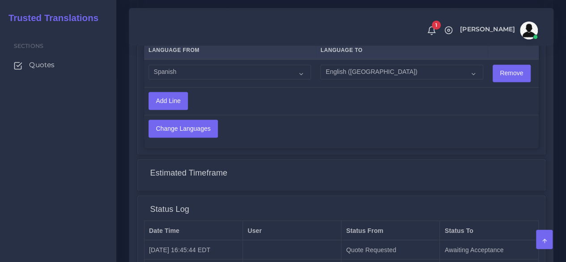
scroll to position [775, 0]
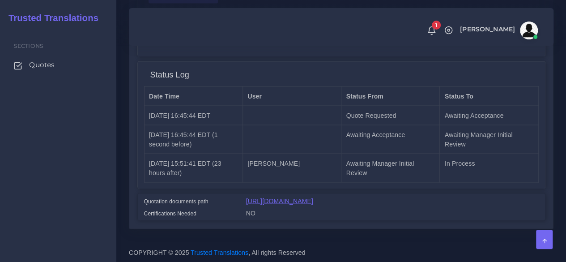
click at [276, 197] on link "[URL][DOMAIN_NAME]" at bounding box center [279, 200] width 67 height 7
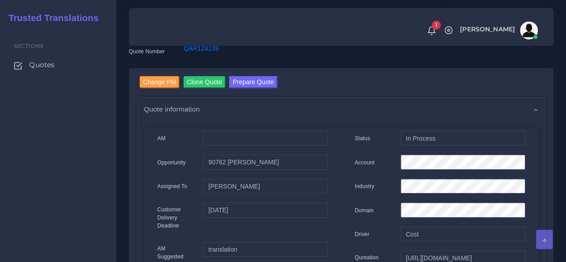
scroll to position [0, 0]
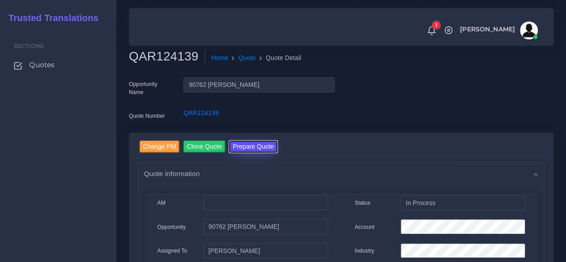
click at [270, 141] on button "Prepare Quote" at bounding box center [253, 146] width 48 height 12
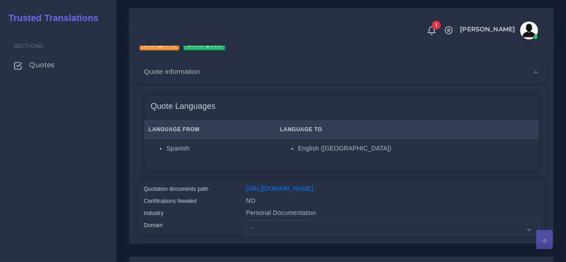
scroll to position [224, 0]
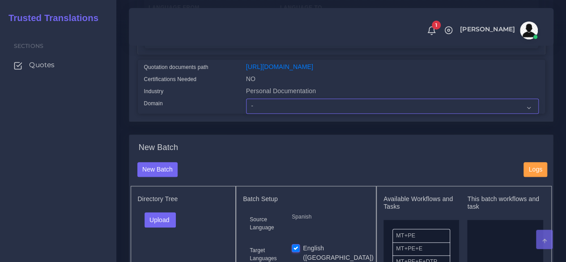
click at [264, 114] on select "- Advertising and Media Agriculture, Forestry and Fishing Architecture, Buildin…" at bounding box center [392, 105] width 293 height 15
select select "Healthcare and Health Sciences"
click at [246, 114] on select "- Advertising and Media Agriculture, Forestry and Fishing Architecture, Buildin…" at bounding box center [392, 105] width 293 height 15
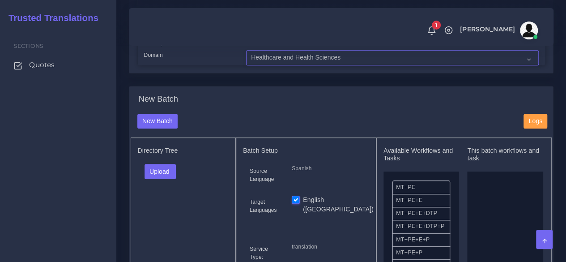
scroll to position [358, 0]
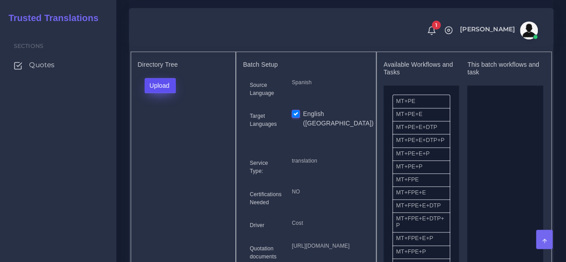
click at [152, 93] on button "Upload" at bounding box center [161, 85] width 32 height 15
click at [175, 125] on label "Files" at bounding box center [176, 119] width 62 height 11
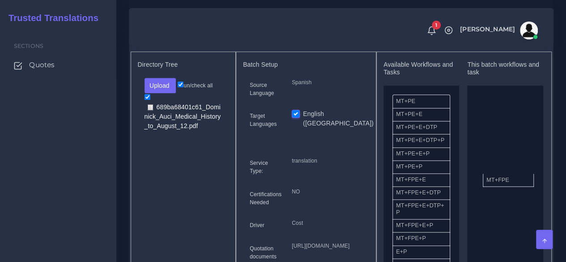
drag, startPoint x: 428, startPoint y: 201, endPoint x: 454, endPoint y: 197, distance: 26.3
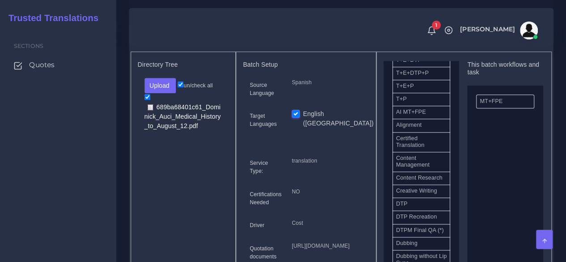
scroll to position [268, 0]
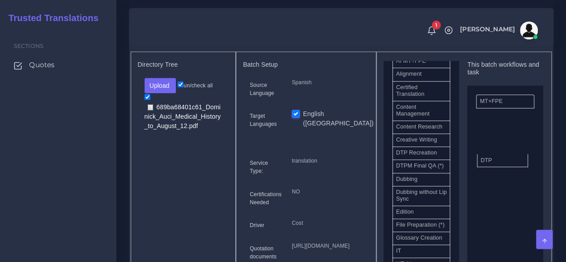
drag, startPoint x: 419, startPoint y: 179, endPoint x: 505, endPoint y: 176, distance: 85.5
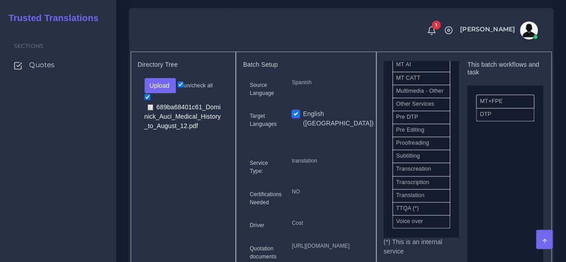
scroll to position [489, 0]
drag, startPoint x: 417, startPoint y: 144, endPoint x: 500, endPoint y: 108, distance: 90.6
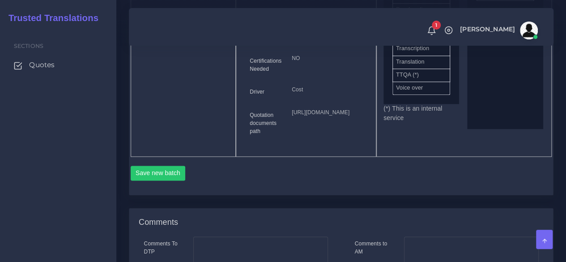
scroll to position [537, 0]
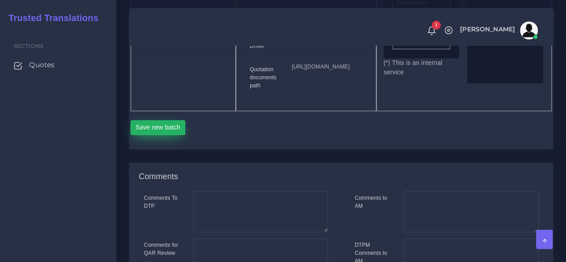
click at [146, 135] on button "Save new batch" at bounding box center [158, 127] width 55 height 15
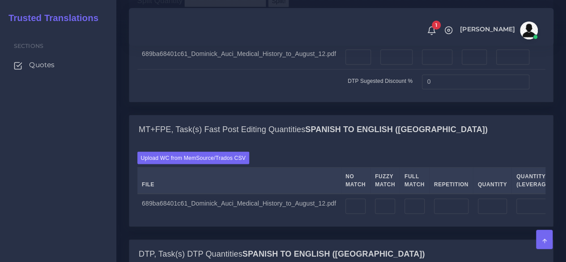
scroll to position [761, 0]
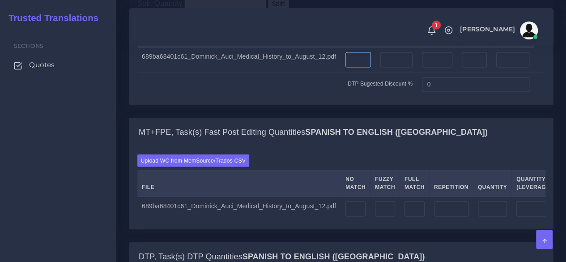
click at [350, 67] on input "number" at bounding box center [358, 59] width 26 height 15
type input "40"
click at [404, 67] on input "number" at bounding box center [396, 59] width 32 height 15
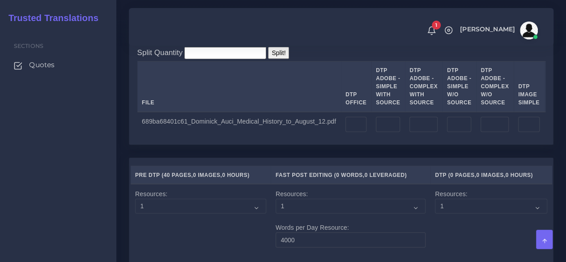
scroll to position [1074, 0]
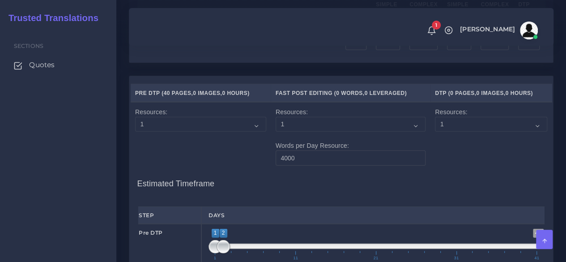
type input "15"
click at [345, 50] on input "number" at bounding box center [355, 42] width 21 height 15
type input "55"
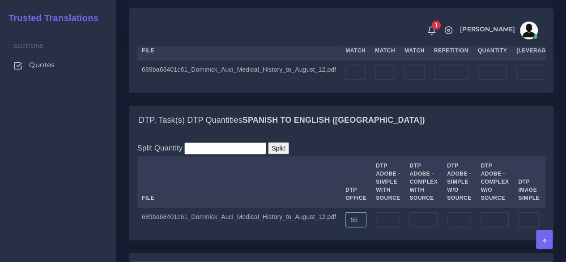
scroll to position [895, 0]
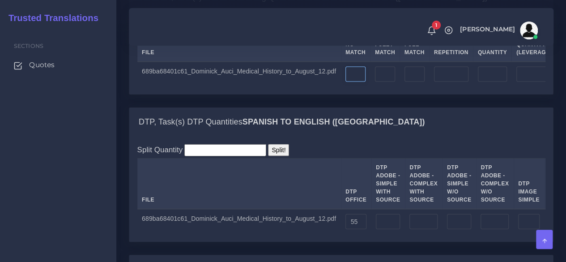
click at [350, 82] on input "number" at bounding box center [355, 74] width 20 height 15
type input "15828"
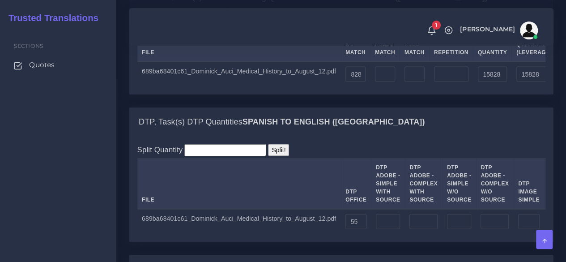
scroll to position [0, 0]
click at [442, 82] on input "number" at bounding box center [451, 74] width 34 height 15
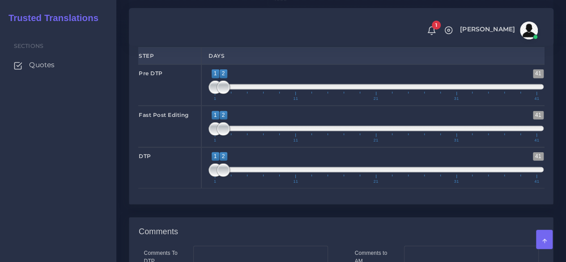
scroll to position [1253, 0]
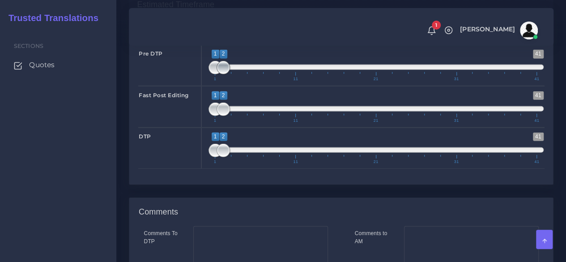
type input "9440"
type input "25268"
type input "18188"
type input "1;1"
drag, startPoint x: 226, startPoint y: 146, endPoint x: 210, endPoint y: 163, distance: 23.7
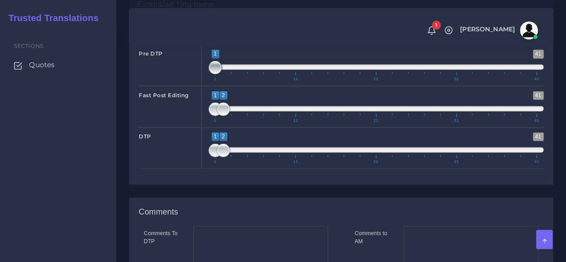
click at [208, 86] on div "1 41 1 1 1 — 1 1 11 21 31 41 1;1" at bounding box center [375, 65] width 349 height 41
type input "1;4"
drag, startPoint x: 225, startPoint y: 188, endPoint x: 238, endPoint y: 190, distance: 12.2
click at [238, 116] on span at bounding box center [239, 108] width 13 height 13
drag, startPoint x: 224, startPoint y: 230, endPoint x: 233, endPoint y: 231, distance: 8.5
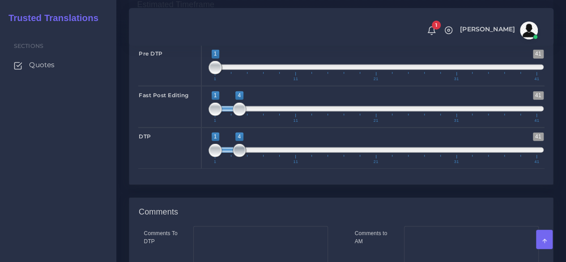
click at [233, 157] on span at bounding box center [239, 150] width 13 height 13
type input "4;4"
drag, startPoint x: 221, startPoint y: 230, endPoint x: 239, endPoint y: 230, distance: 17.9
click at [239, 157] on span at bounding box center [239, 150] width 13 height 13
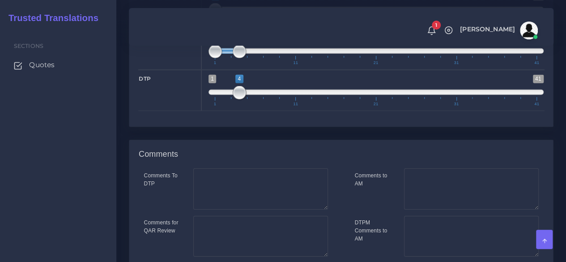
scroll to position [1467, 0]
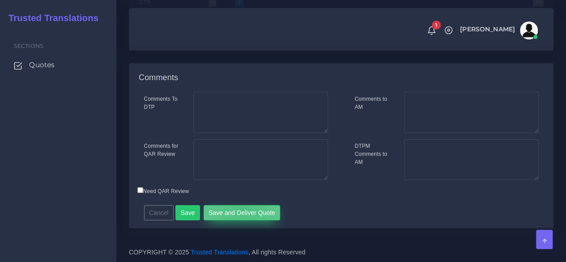
click at [238, 212] on button "Save and Deliver Quote" at bounding box center [242, 212] width 77 height 15
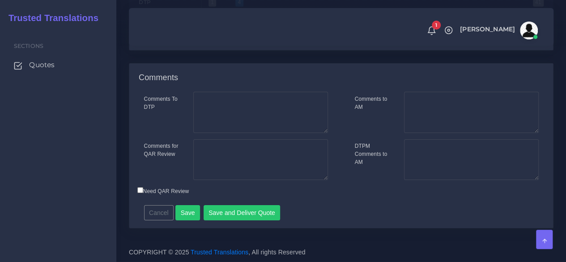
drag, startPoint x: 100, startPoint y: 176, endPoint x: 116, endPoint y: 97, distance: 80.9
click at [100, 176] on div "Sections Quotes" at bounding box center [58, 145] width 116 height 234
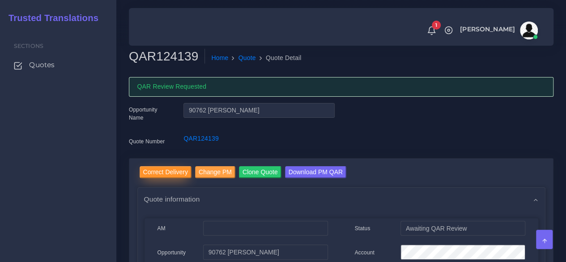
click at [149, 168] on input "Correct Delivery" at bounding box center [166, 172] width 52 height 12
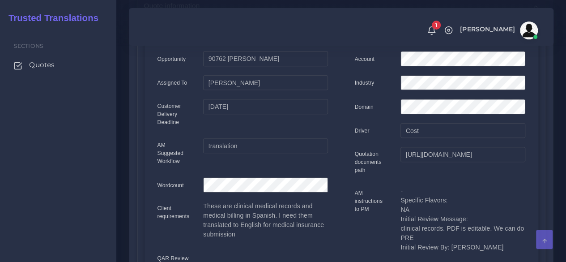
scroll to position [224, 0]
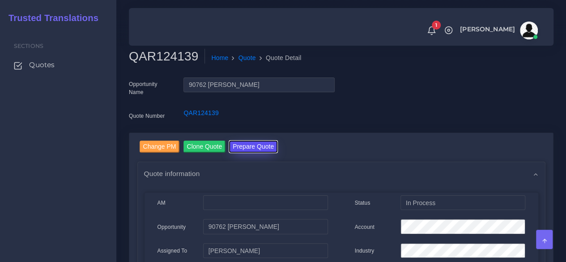
click at [258, 149] on button "Prepare Quote" at bounding box center [253, 146] width 48 height 12
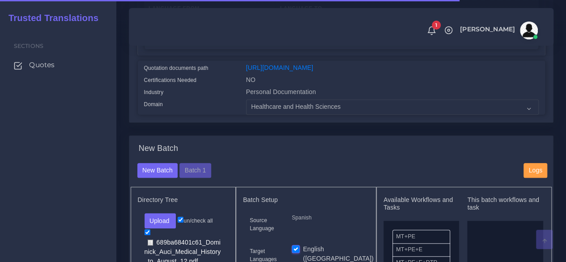
scroll to position [224, 0]
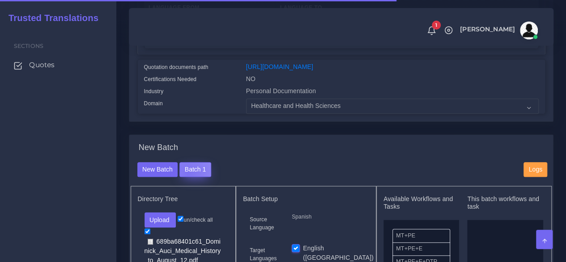
click at [186, 177] on button "Batch 1" at bounding box center [194, 169] width 31 height 15
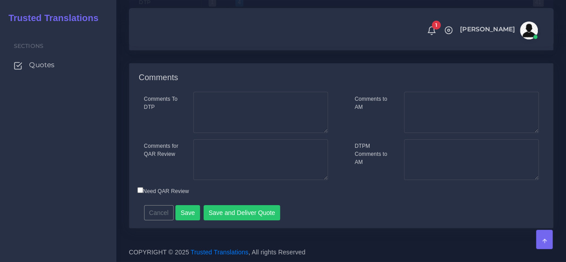
scroll to position [1432, 0]
click at [250, 180] on textarea "Comments for QAR Review" at bounding box center [260, 159] width 135 height 41
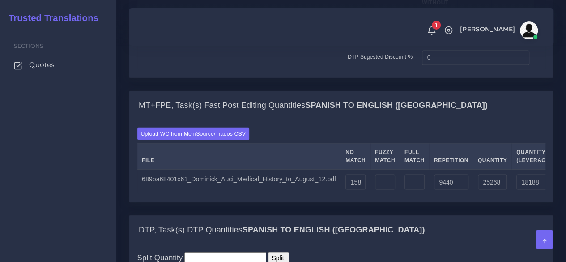
scroll to position [761, 0]
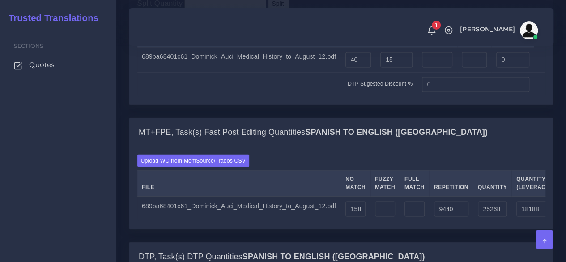
type textarea "55 pags para Pre DTP. Todo editable, sin imagenes. 5% DTP discount"
drag, startPoint x: 423, startPoint y: 143, endPoint x: 396, endPoint y: 143, distance: 27.3
click at [396, 97] on tr "DTP Sugested Discount % 0" at bounding box center [341, 84] width 408 height 25
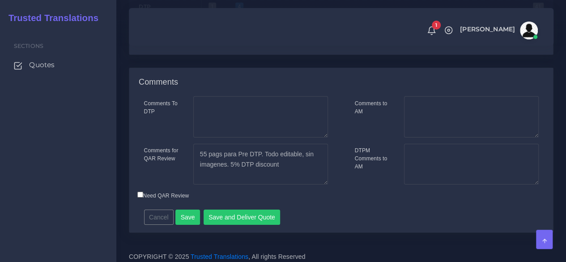
scroll to position [1467, 0]
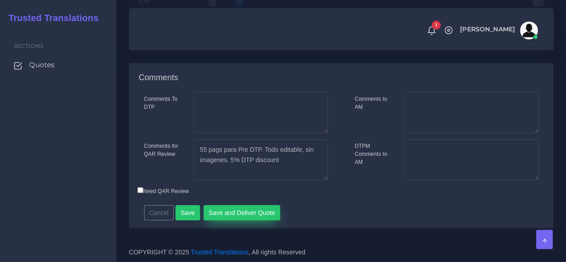
type input "5"
click at [234, 216] on button "Save and Deliver Quote" at bounding box center [242, 212] width 77 height 15
